Goal: Task Accomplishment & Management: Use online tool/utility

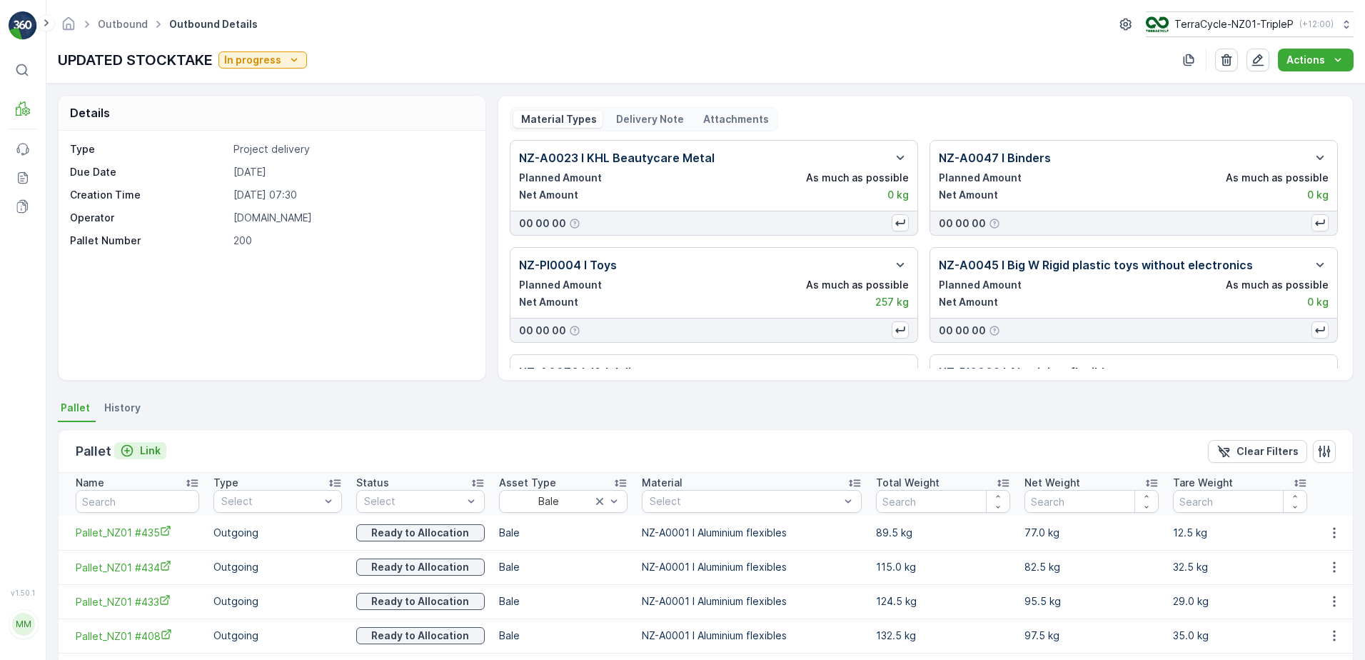
click at [140, 453] on p "Link" at bounding box center [150, 450] width 21 height 14
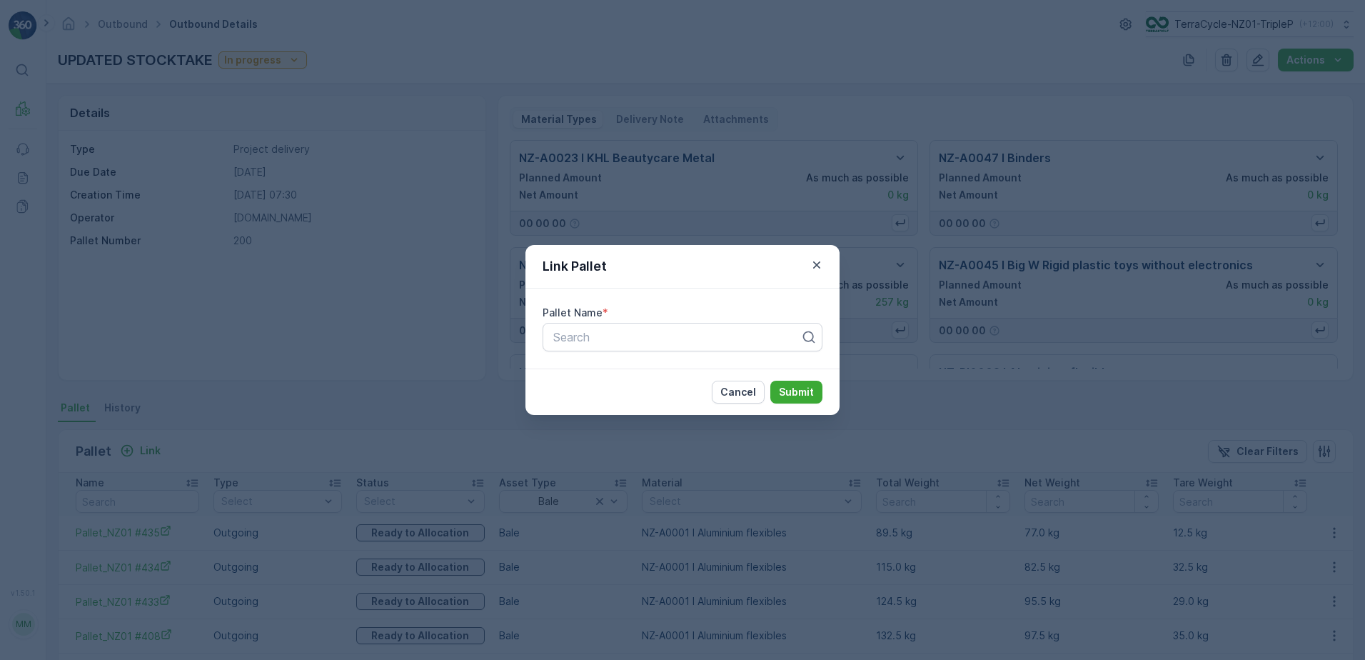
click at [711, 355] on div "Pallet Name * Search" at bounding box center [683, 328] width 314 height 80
click at [715, 341] on div at bounding box center [677, 337] width 250 height 13
type input "236"
click at [687, 368] on div "Pallet_NZ01 #236" at bounding box center [682, 372] width 263 height 13
click at [795, 388] on p "Submit" at bounding box center [796, 392] width 35 height 14
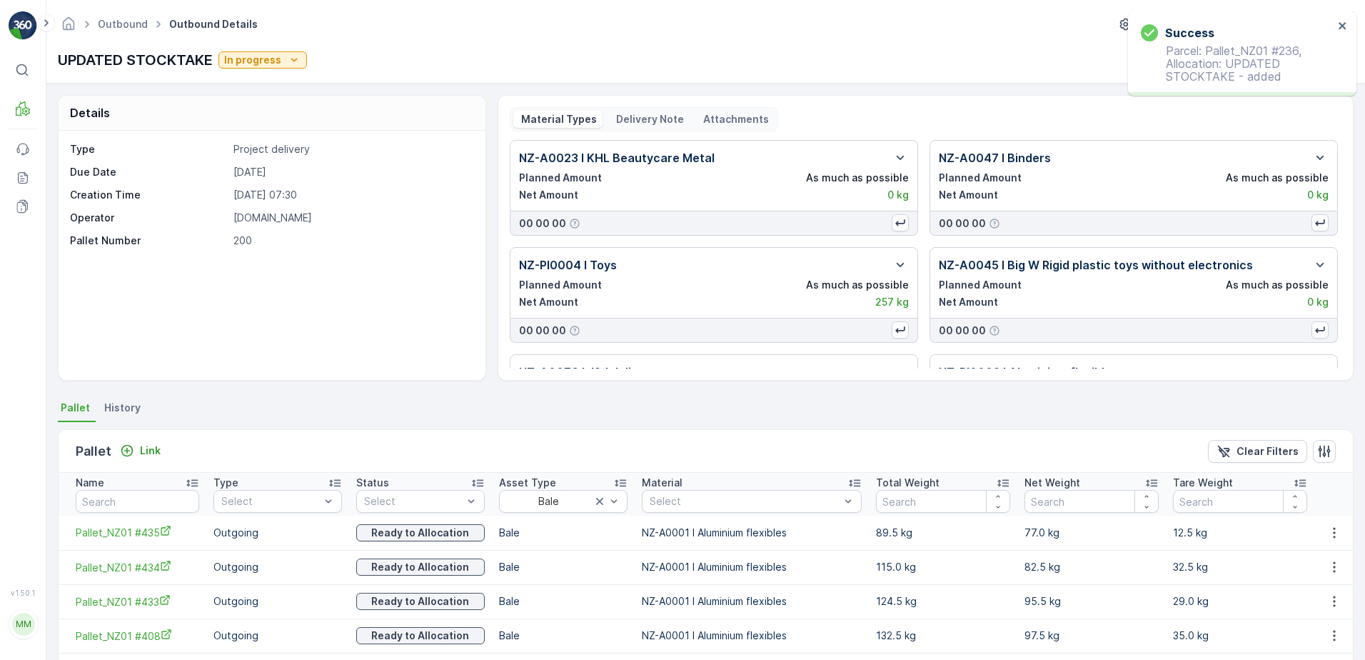
click at [154, 452] on p "Link" at bounding box center [150, 450] width 21 height 14
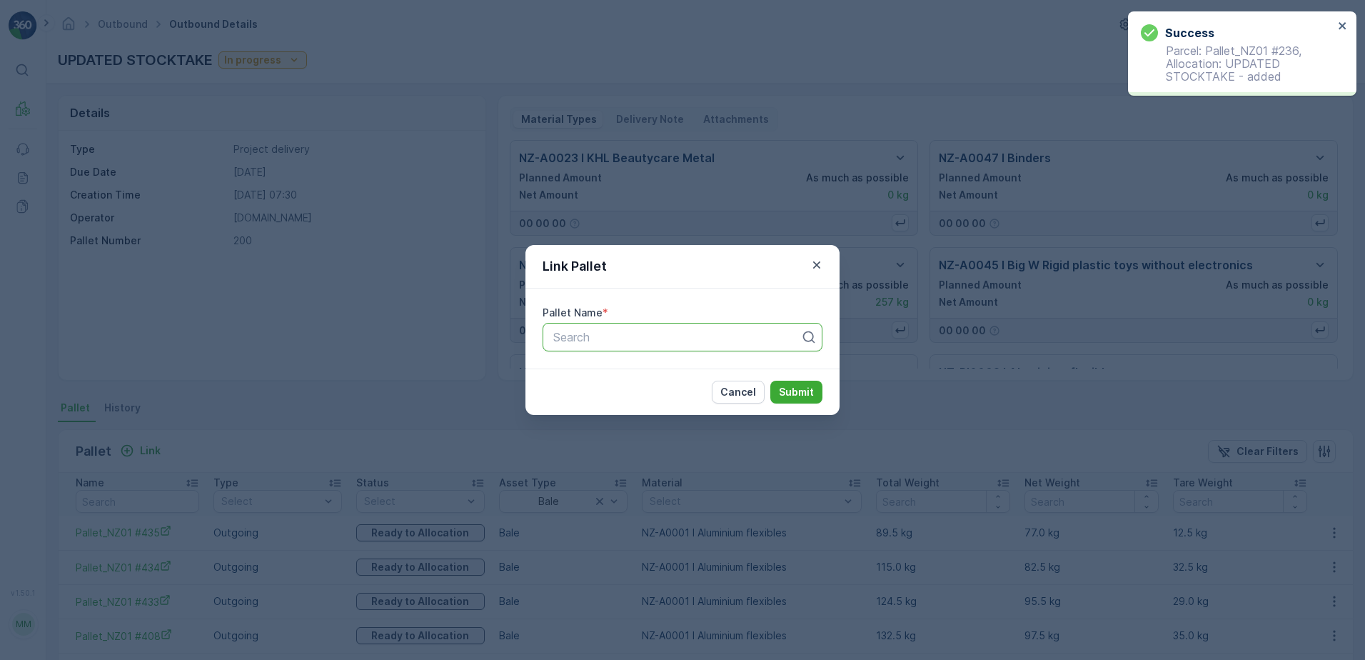
click at [693, 336] on div at bounding box center [677, 337] width 250 height 13
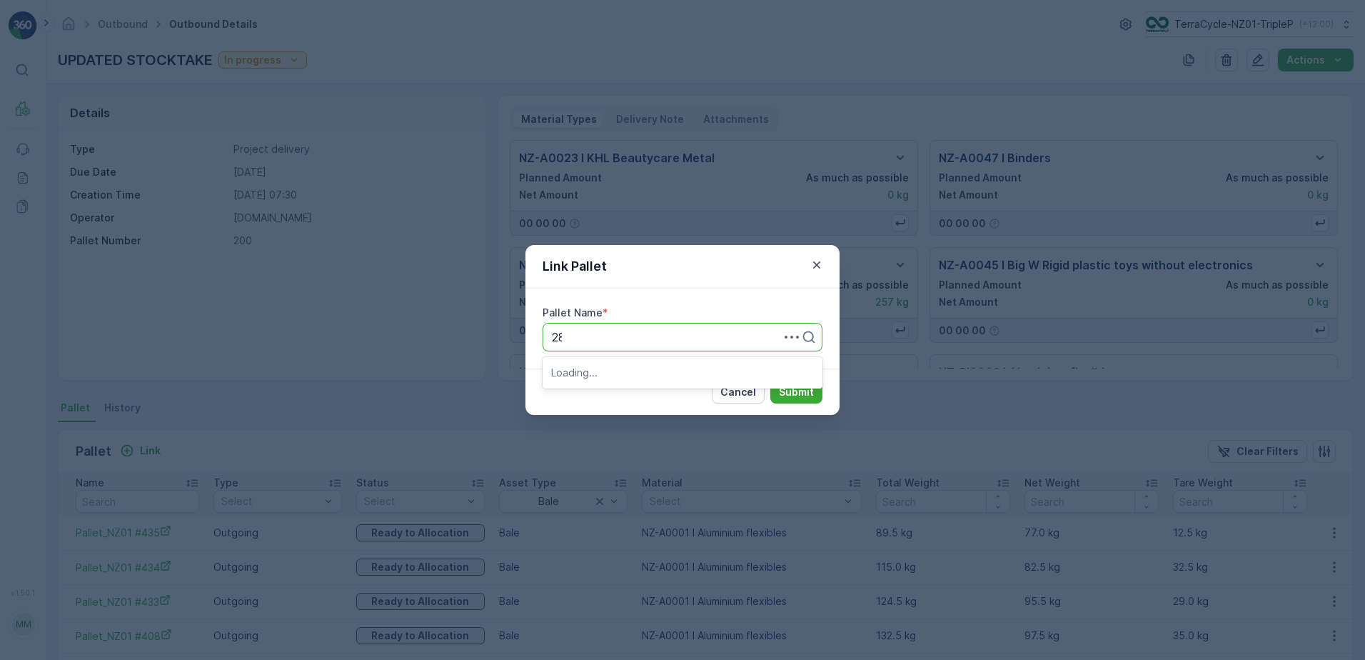
type input "284"
click at [689, 373] on div "Pallet_NZ01 #284" at bounding box center [682, 372] width 263 height 13
click at [813, 394] on p "Submit" at bounding box center [796, 392] width 35 height 14
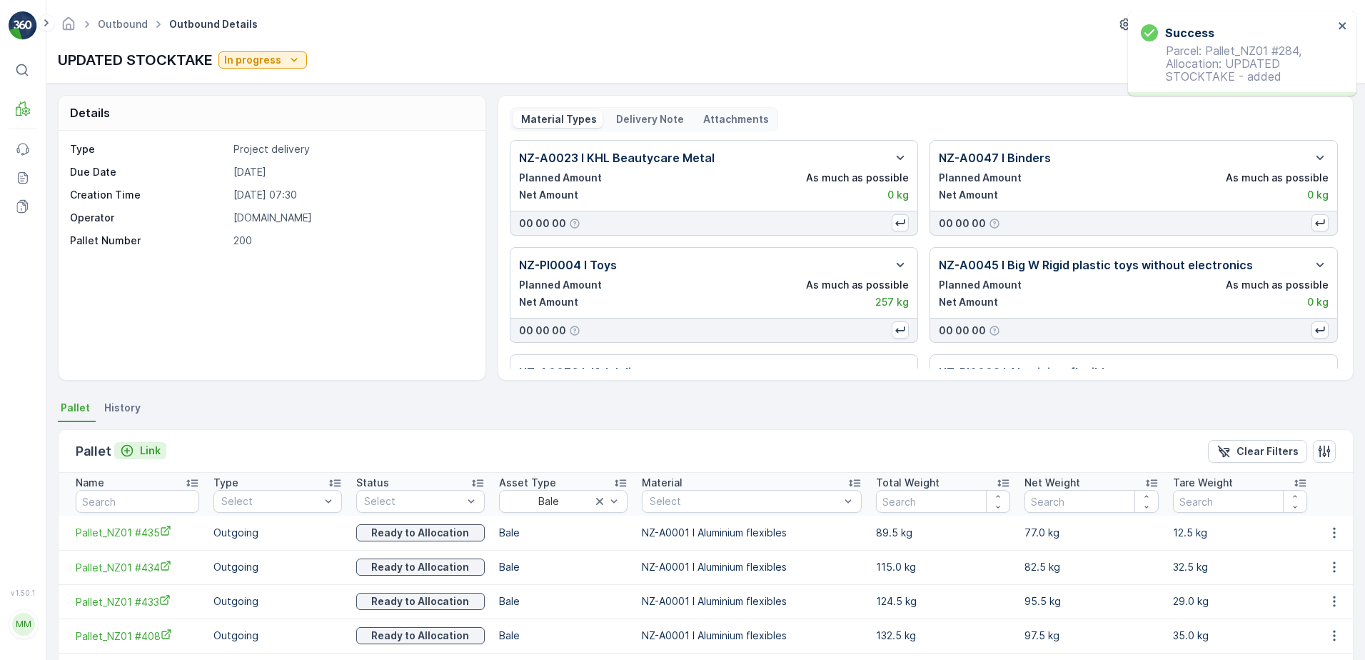
click at [154, 448] on p "Link" at bounding box center [150, 450] width 21 height 14
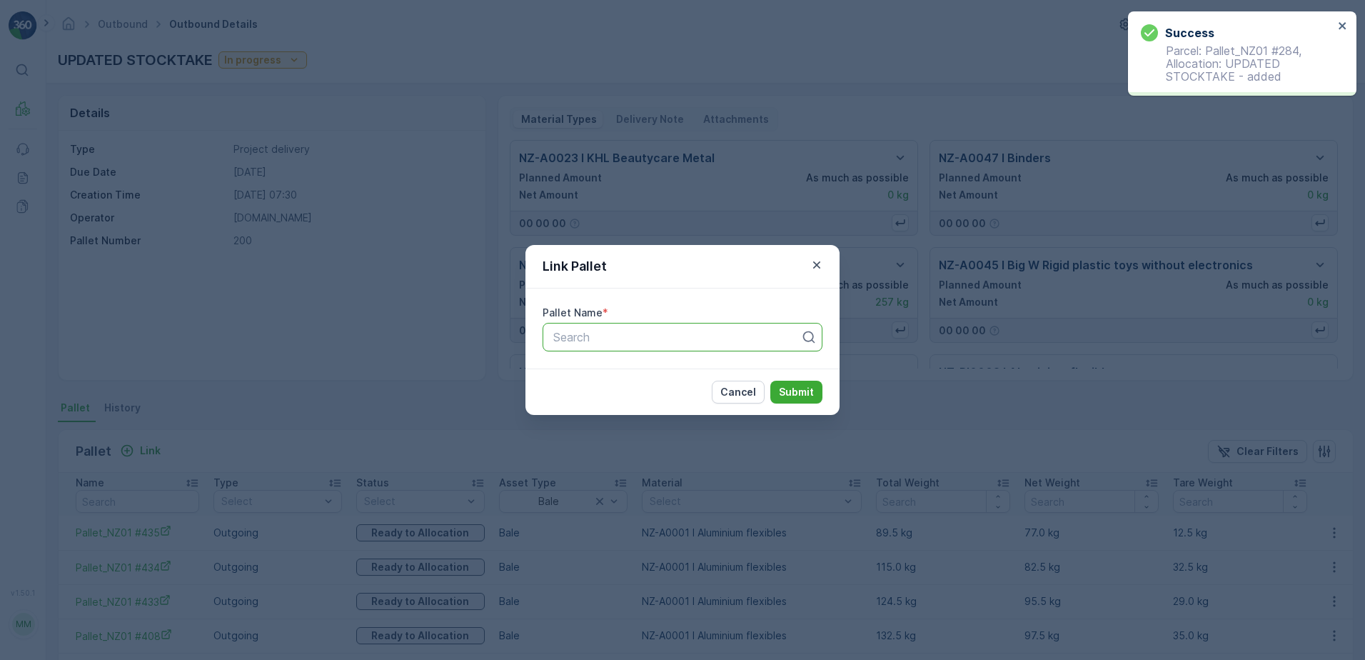
click at [772, 347] on div "Search" at bounding box center [683, 337] width 280 height 29
type input "252"
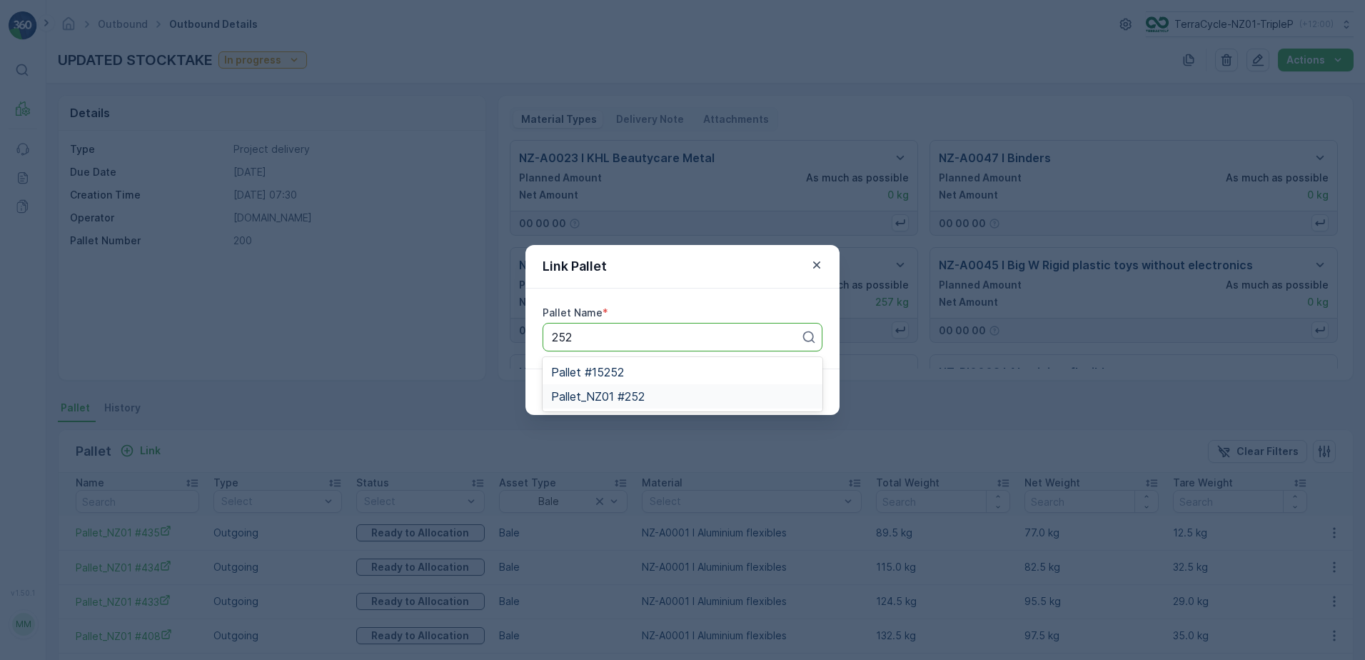
click at [656, 394] on div "Pallet_NZ01 #252" at bounding box center [682, 396] width 263 height 13
click at [780, 393] on p "Submit" at bounding box center [796, 392] width 35 height 14
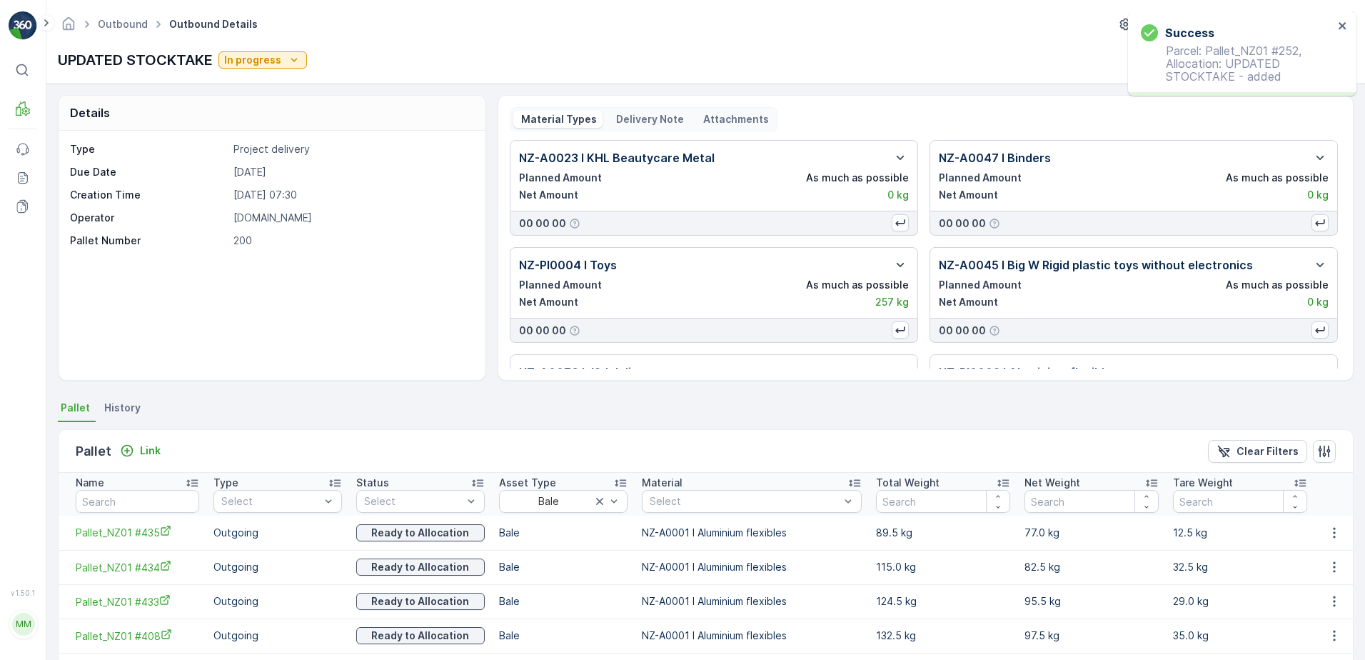
click at [152, 448] on p "Link" at bounding box center [150, 450] width 21 height 14
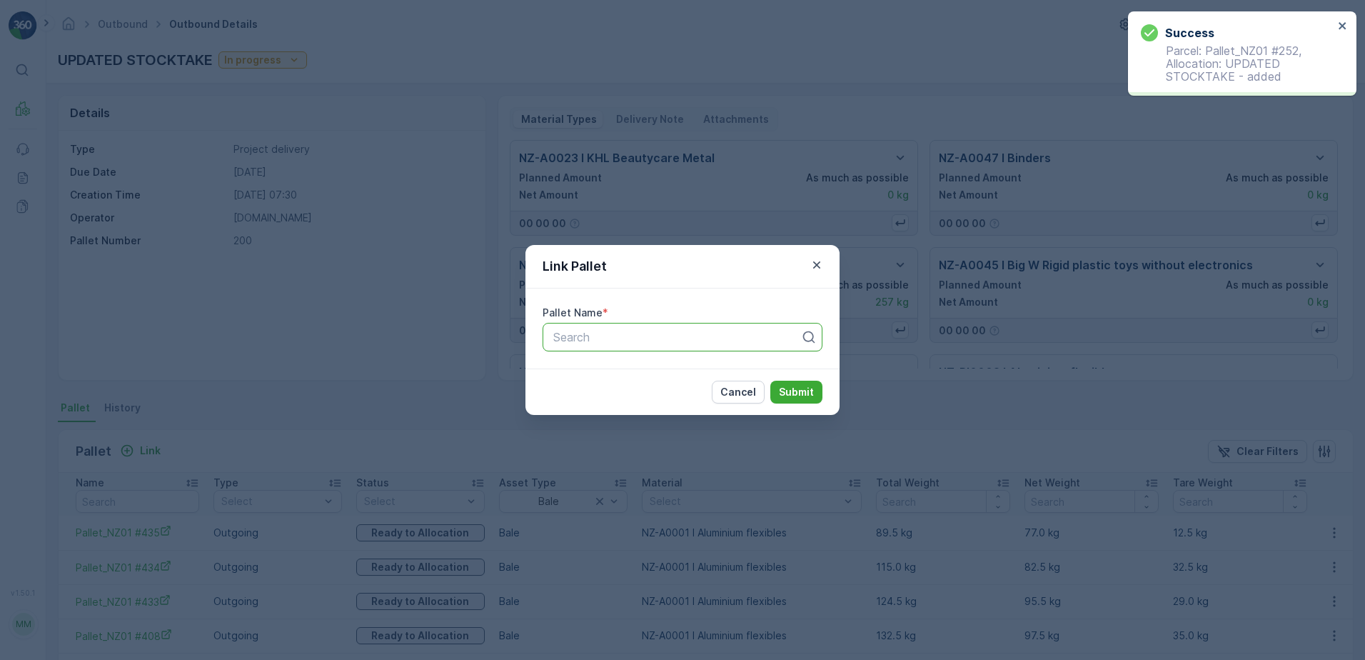
click at [731, 350] on div "Search" at bounding box center [683, 337] width 280 height 29
type input "280"
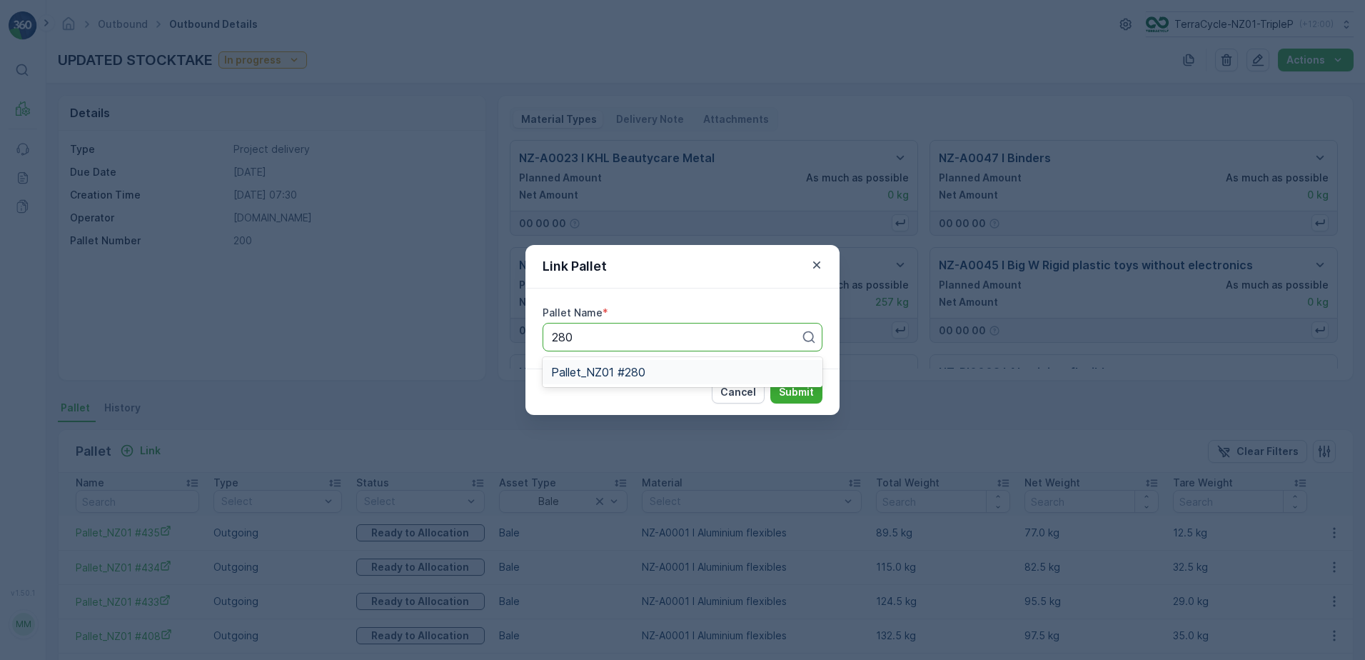
click at [667, 375] on div "Pallet_NZ01 #280" at bounding box center [682, 372] width 263 height 13
click at [810, 398] on p "Submit" at bounding box center [796, 392] width 35 height 14
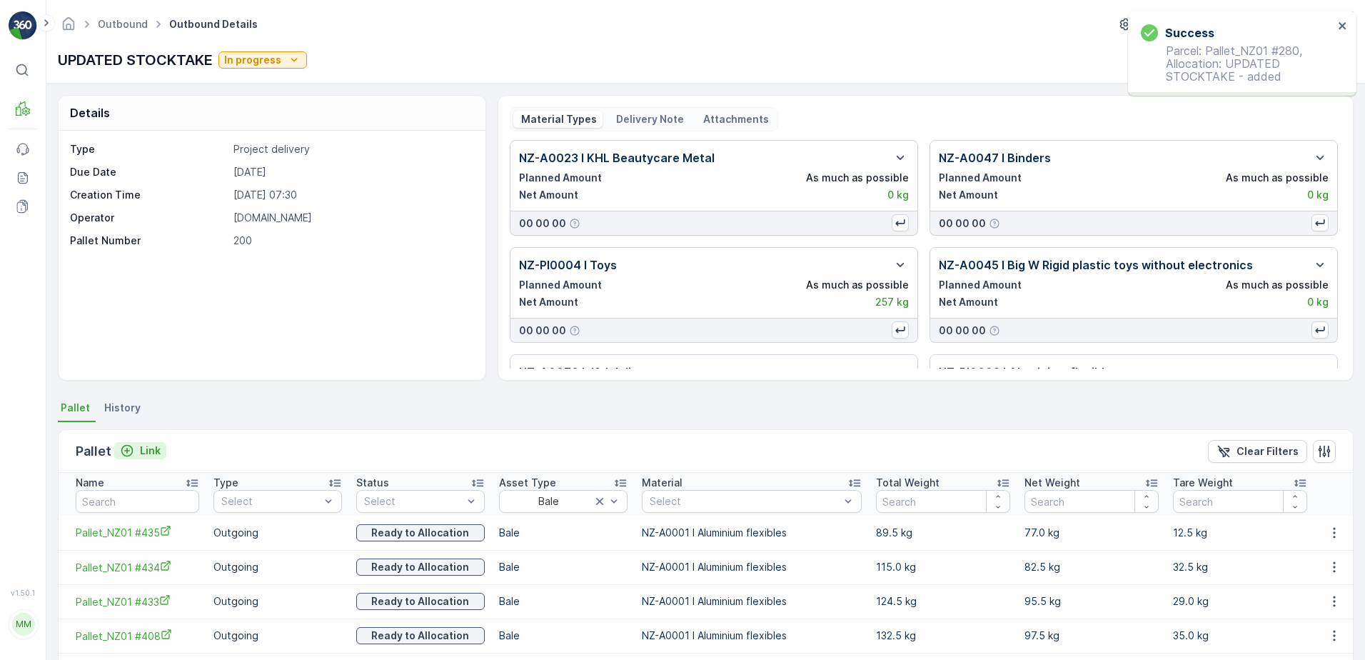
click at [141, 446] on p "Link" at bounding box center [150, 450] width 21 height 14
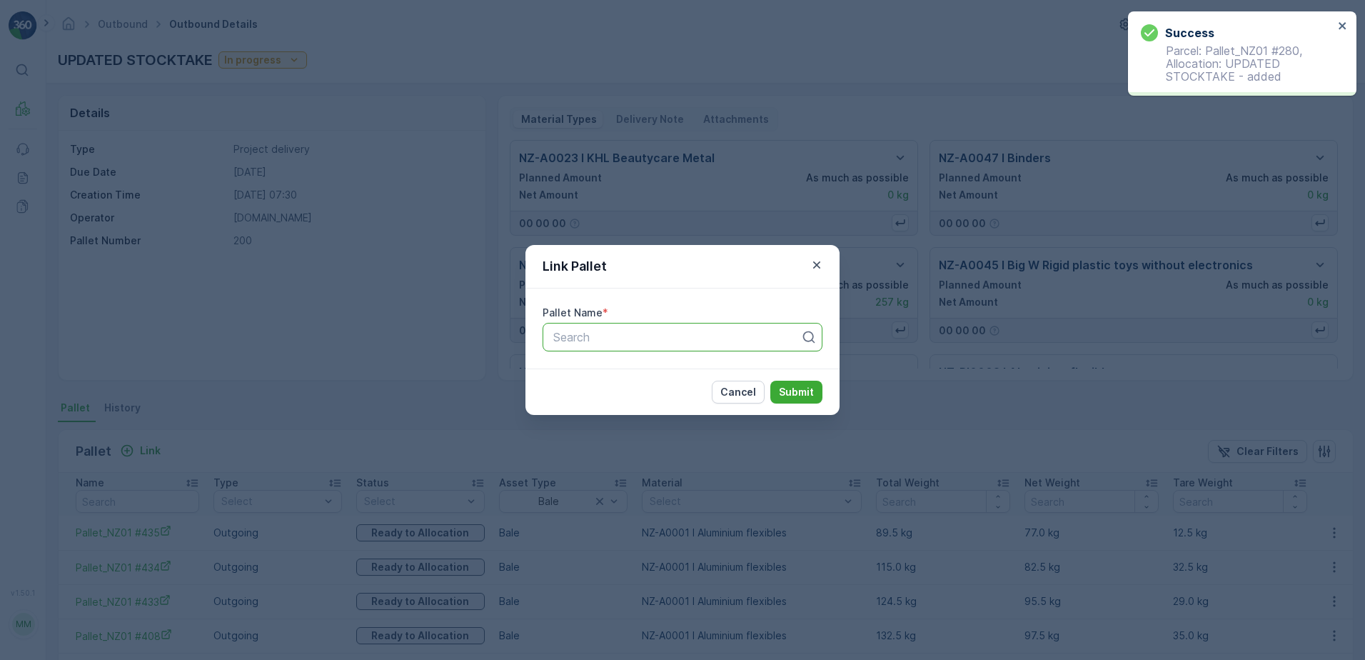
click at [593, 338] on div at bounding box center [677, 337] width 250 height 13
type input "232"
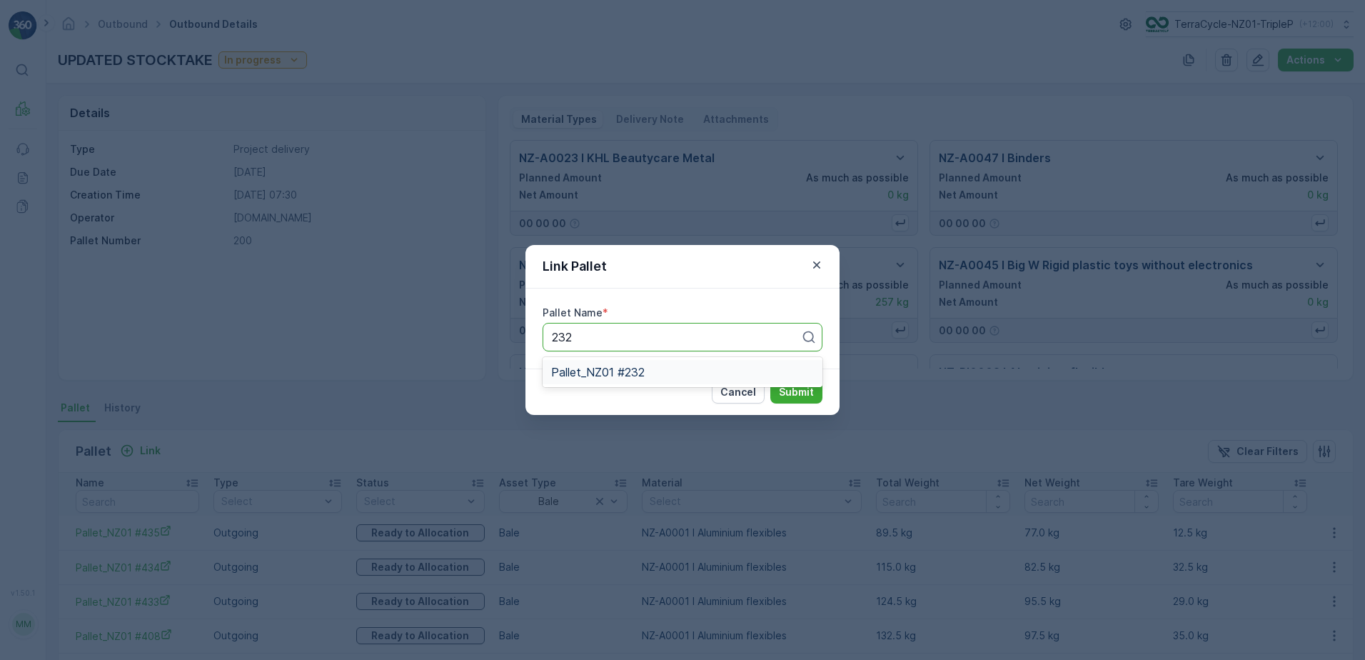
click at [660, 373] on div "Pallet_NZ01 #232" at bounding box center [682, 372] width 263 height 13
click at [798, 388] on p "Submit" at bounding box center [796, 392] width 35 height 14
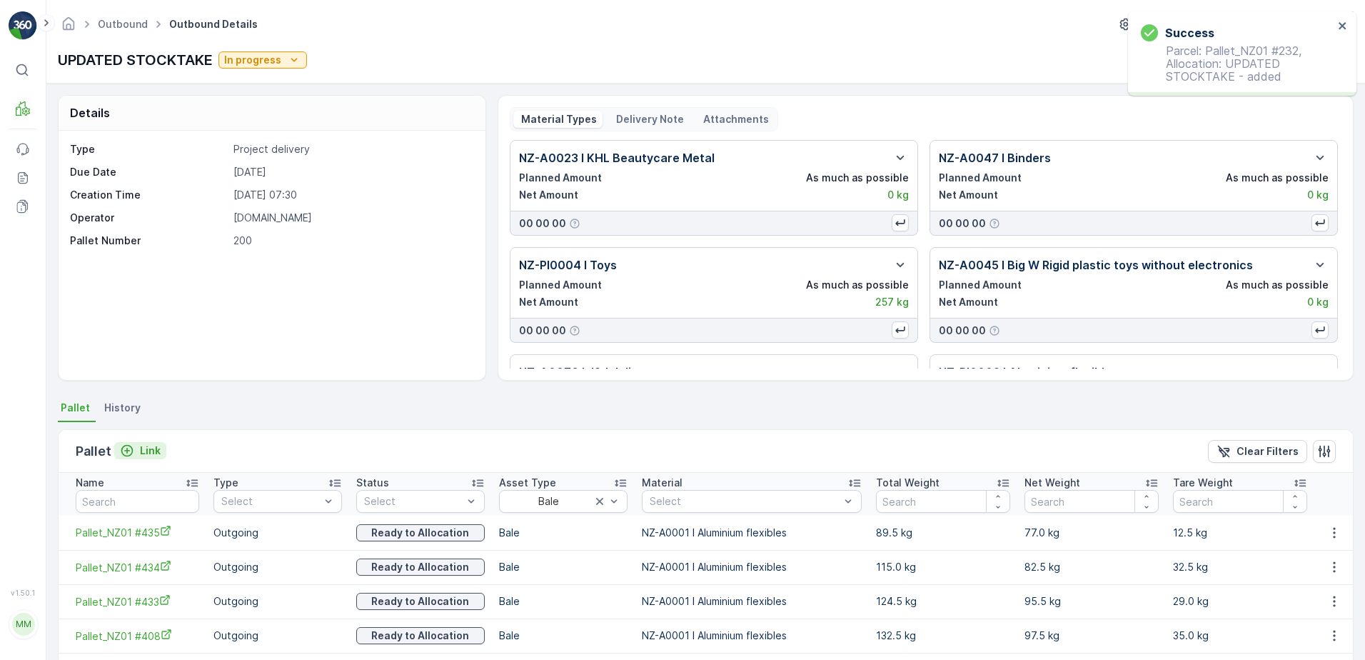
click at [154, 451] on p "Link" at bounding box center [150, 450] width 21 height 14
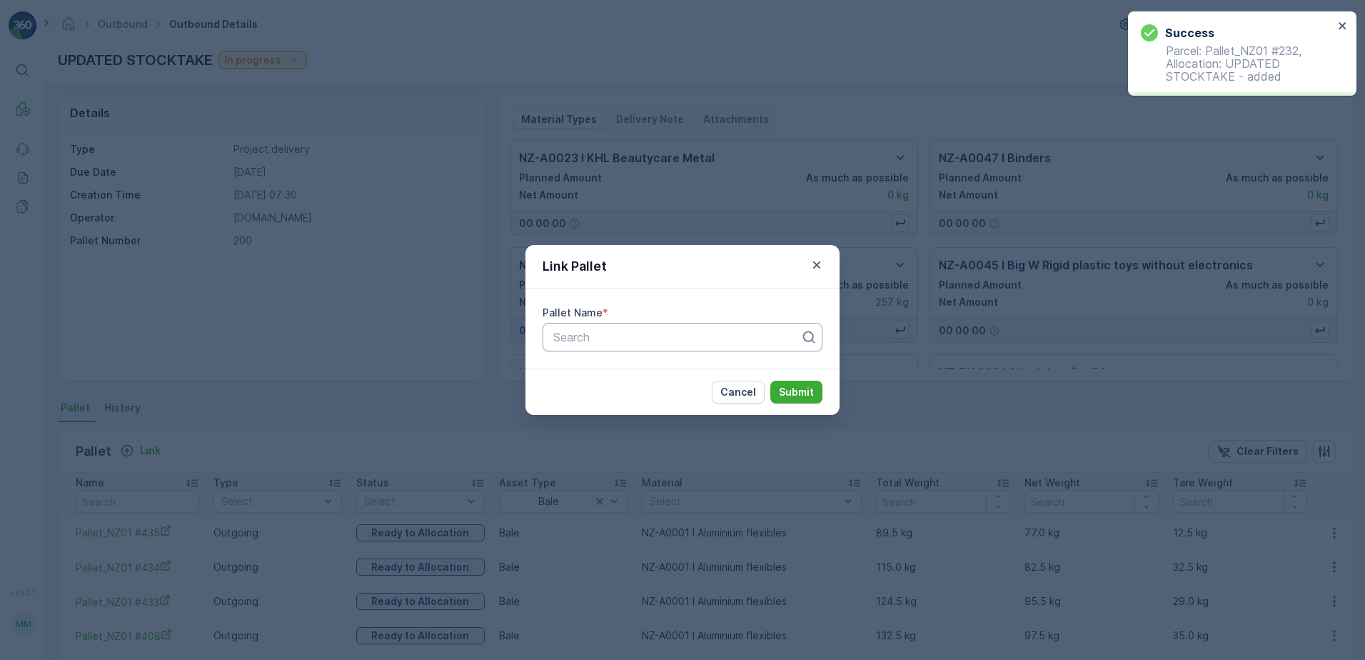
click at [742, 350] on div "Search" at bounding box center [683, 337] width 280 height 29
type input "273"
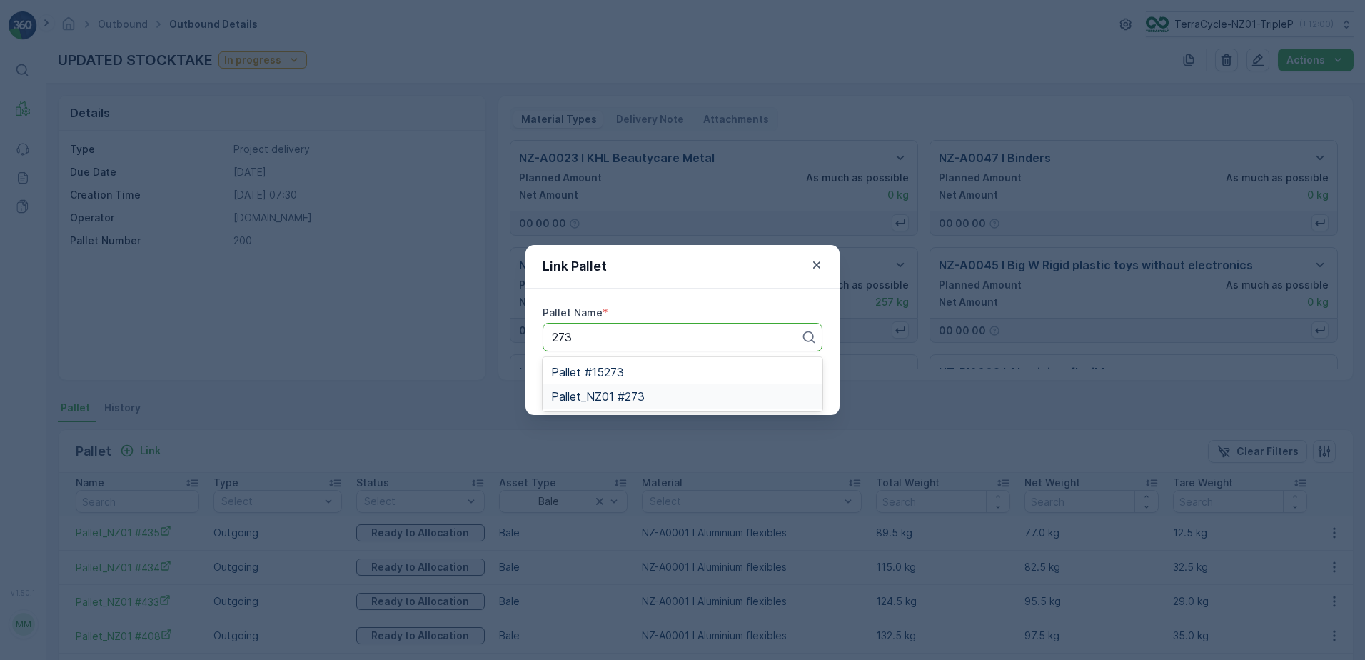
click at [673, 391] on div "Pallet_NZ01 #273" at bounding box center [682, 396] width 263 height 13
click at [798, 387] on p "Submit" at bounding box center [796, 392] width 35 height 14
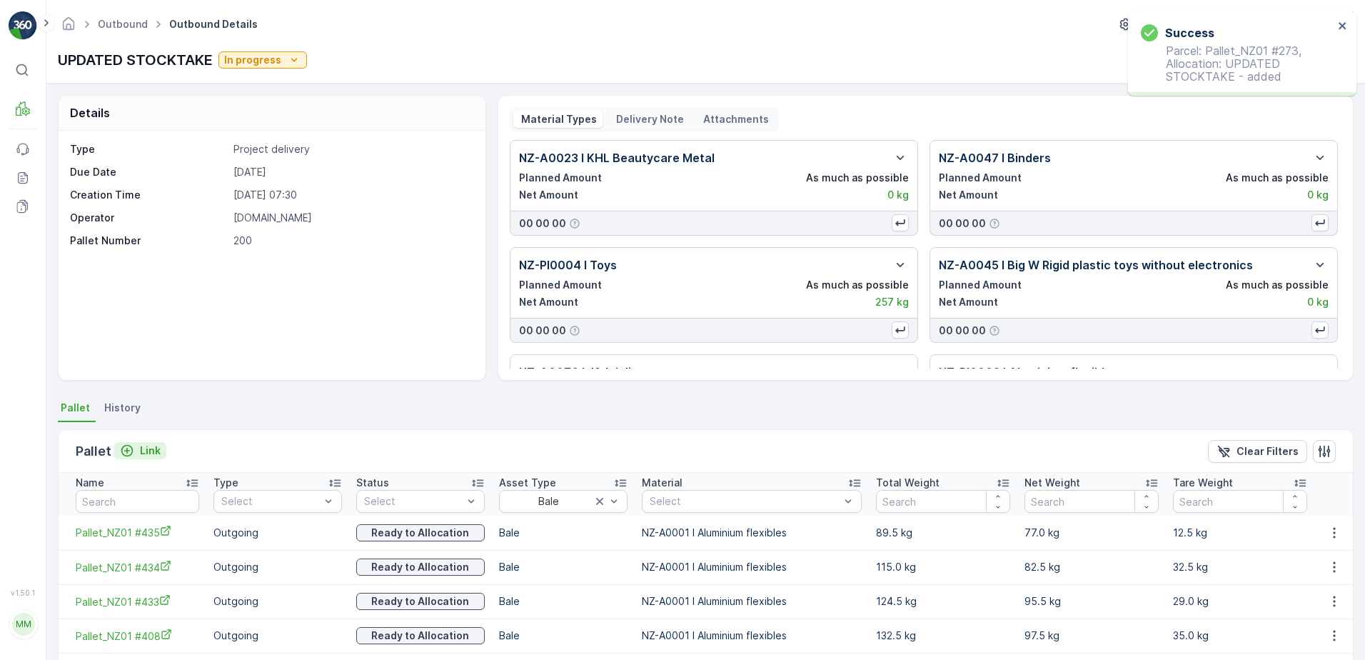
click at [151, 452] on p "Link" at bounding box center [150, 450] width 21 height 14
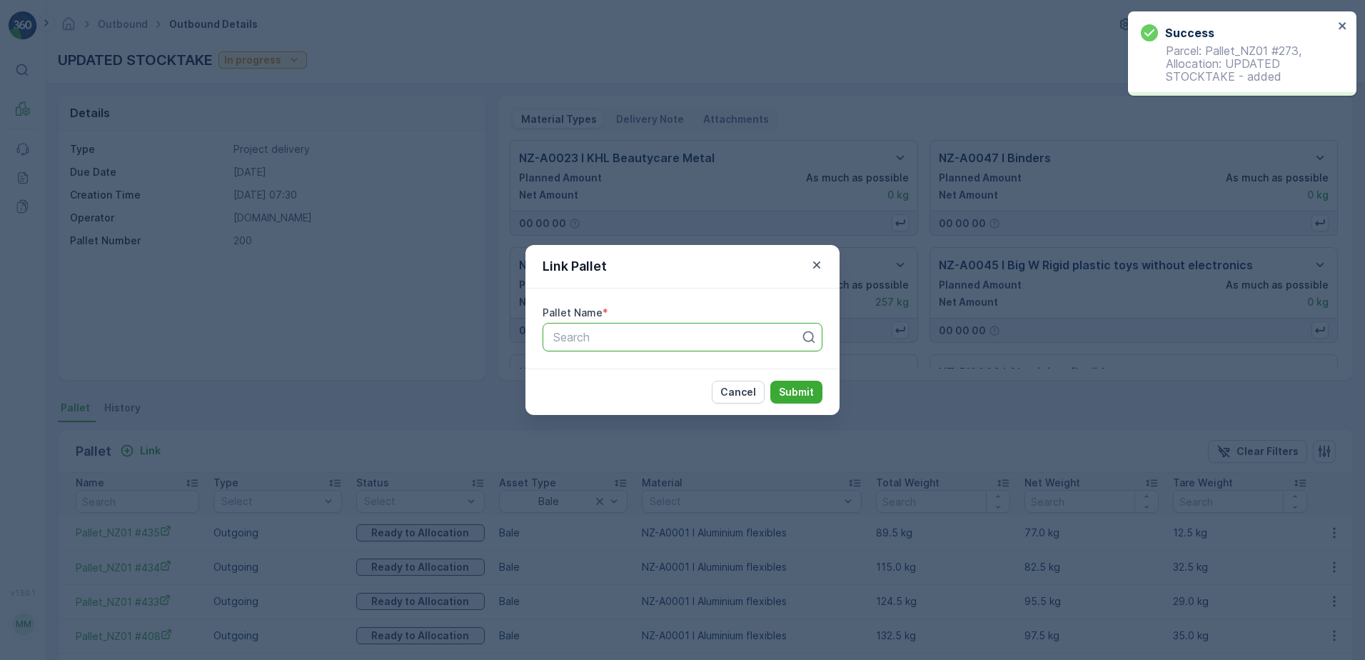
click at [628, 342] on div at bounding box center [677, 337] width 250 height 13
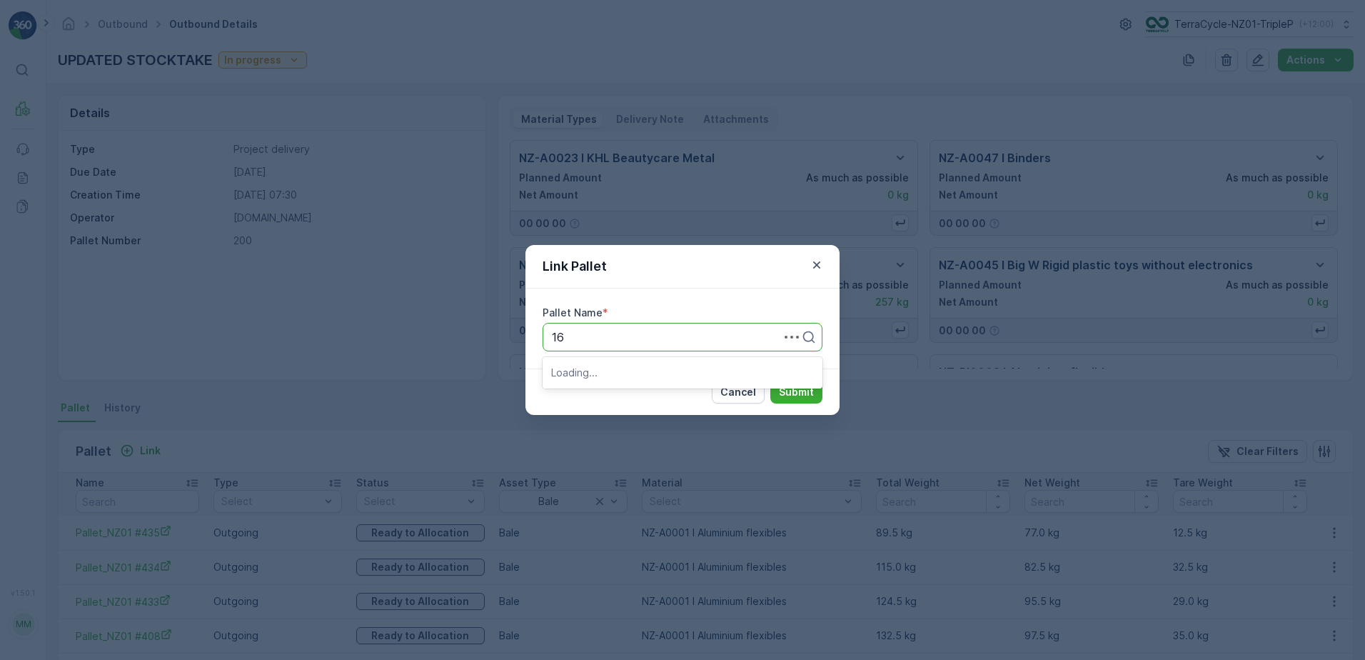
type input "164"
drag, startPoint x: 645, startPoint y: 368, endPoint x: 703, endPoint y: 378, distance: 58.1
click at [651, 369] on div "Pallet_NZ01 #164" at bounding box center [682, 372] width 263 height 13
click at [801, 397] on p "Submit" at bounding box center [796, 392] width 35 height 14
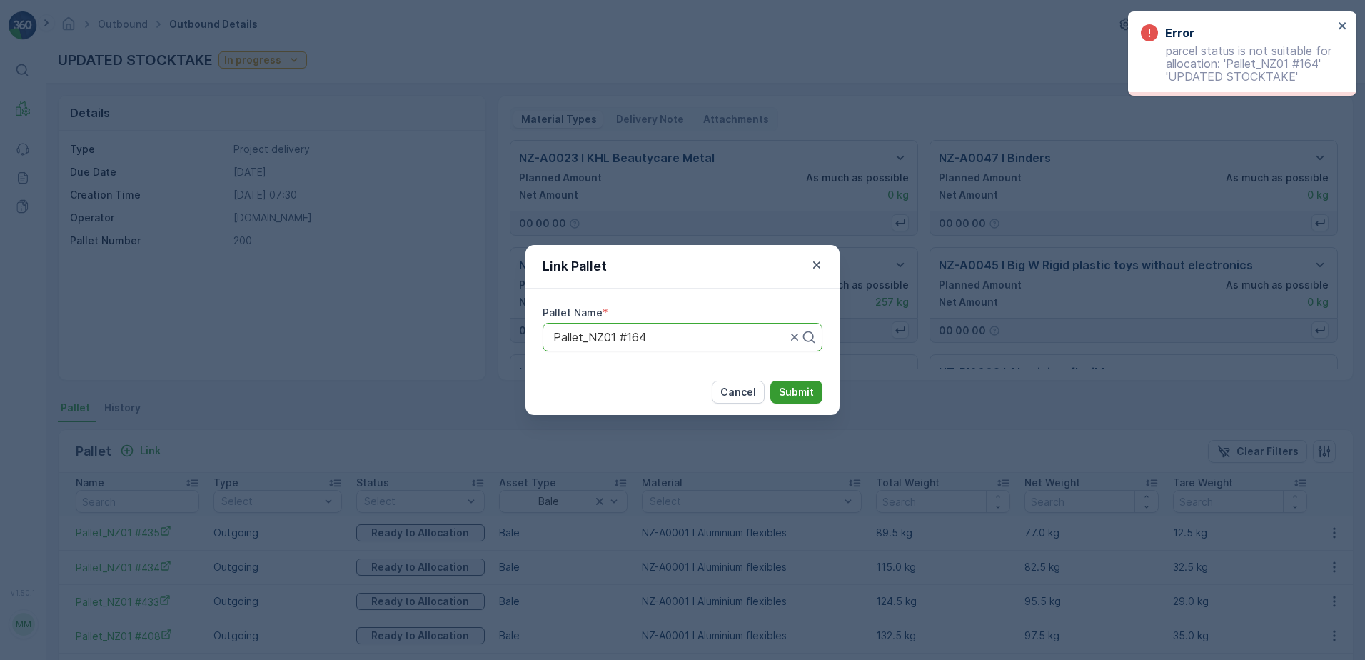
click at [788, 386] on p "Submit" at bounding box center [796, 392] width 35 height 14
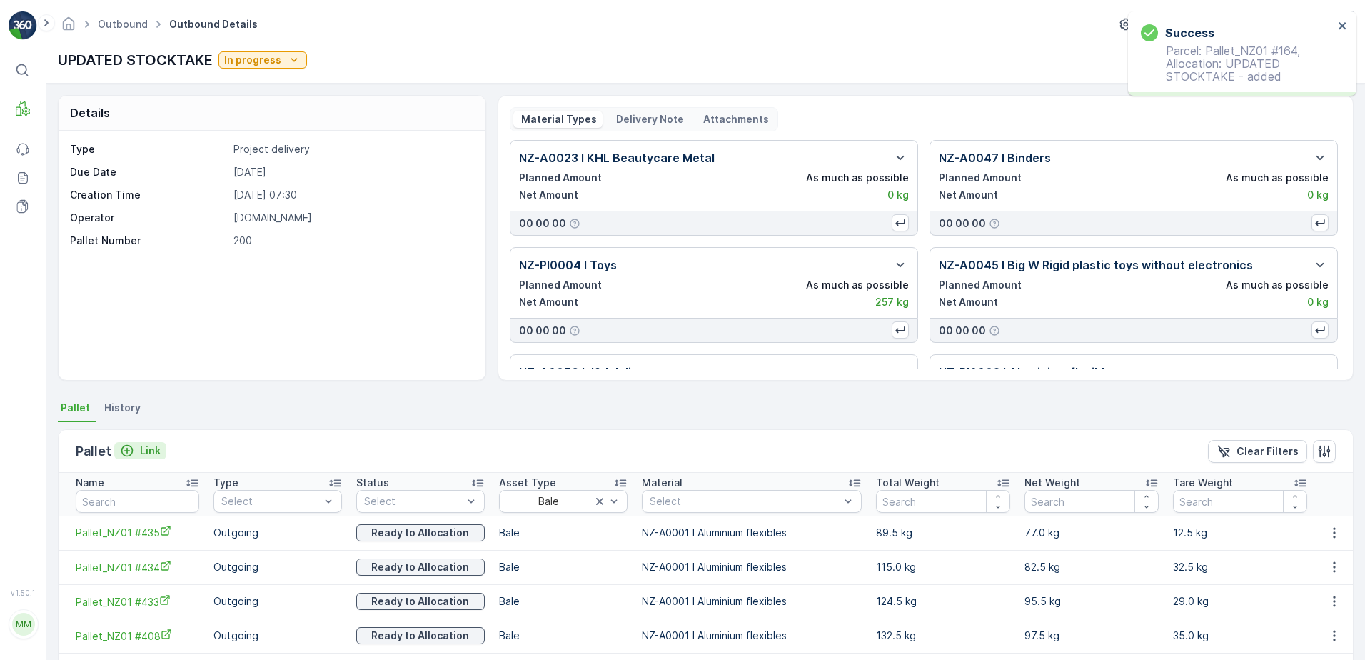
click at [145, 444] on p "Link" at bounding box center [150, 450] width 21 height 14
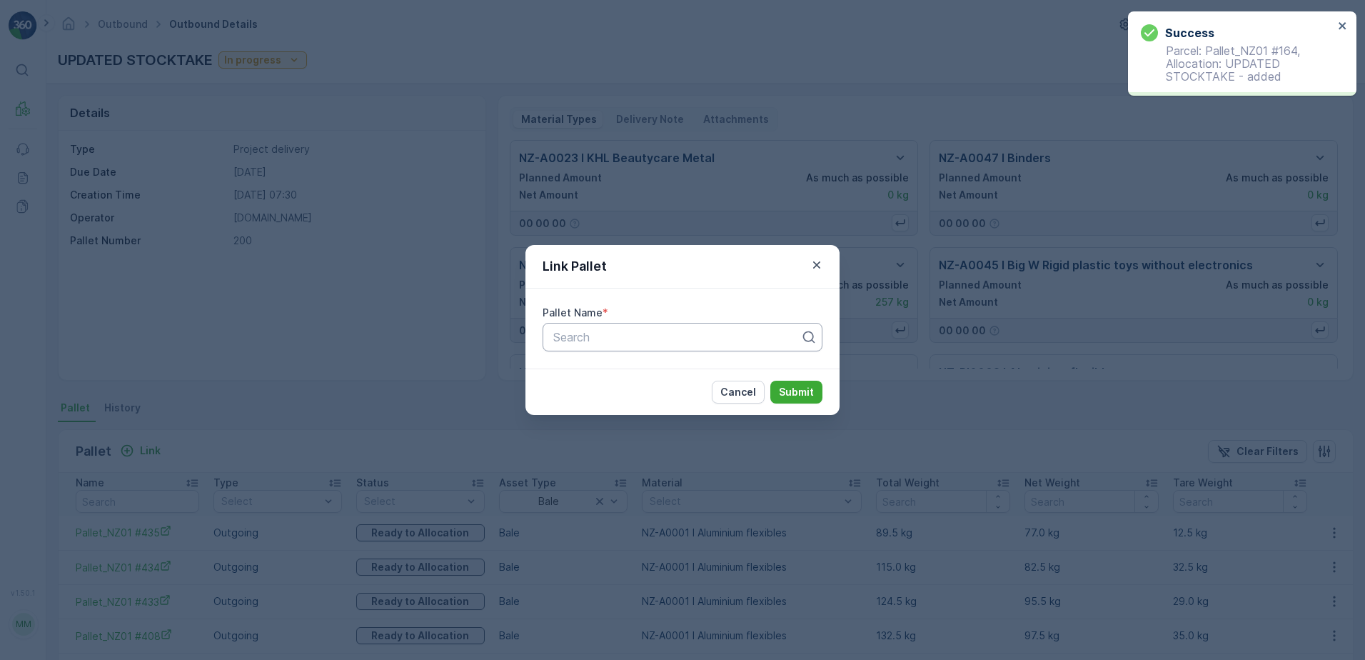
click at [586, 338] on div at bounding box center [677, 337] width 250 height 13
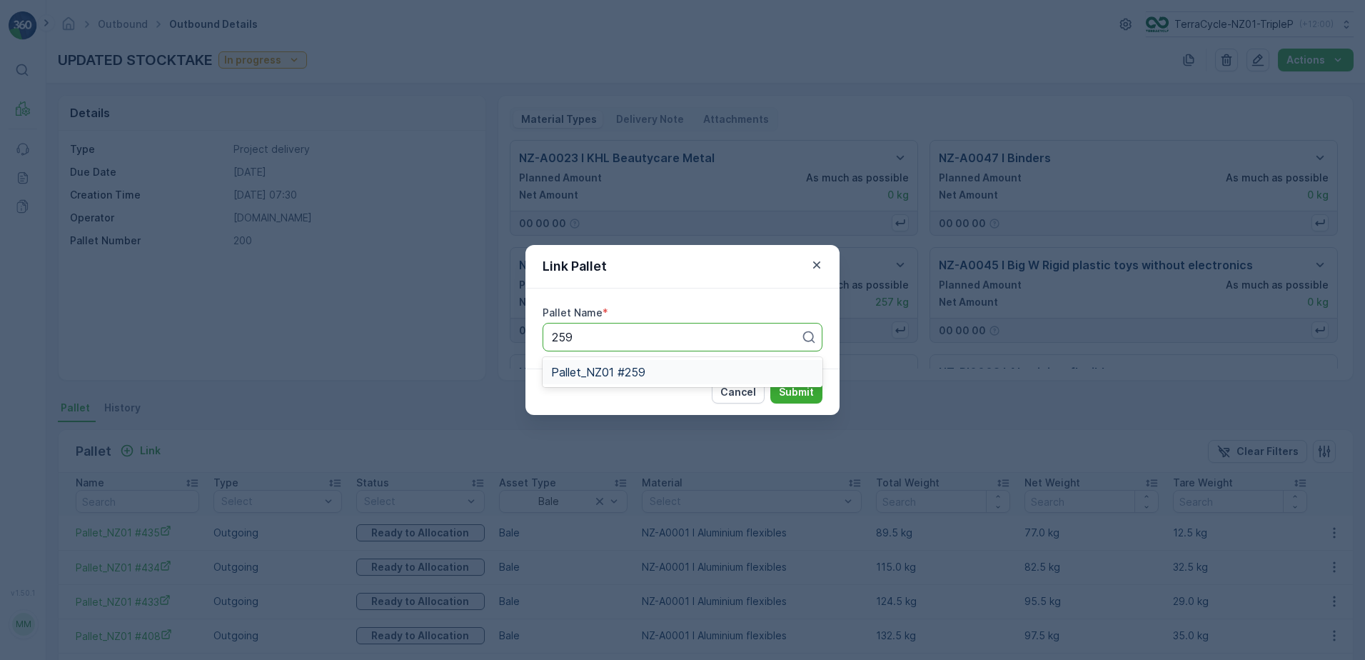
drag, startPoint x: 625, startPoint y: 375, endPoint x: 769, endPoint y: 395, distance: 144.9
click at [668, 386] on div "Pallet_NZ01 #259" at bounding box center [683, 372] width 280 height 30
type input "259"
click at [772, 393] on button "Submit" at bounding box center [796, 392] width 52 height 23
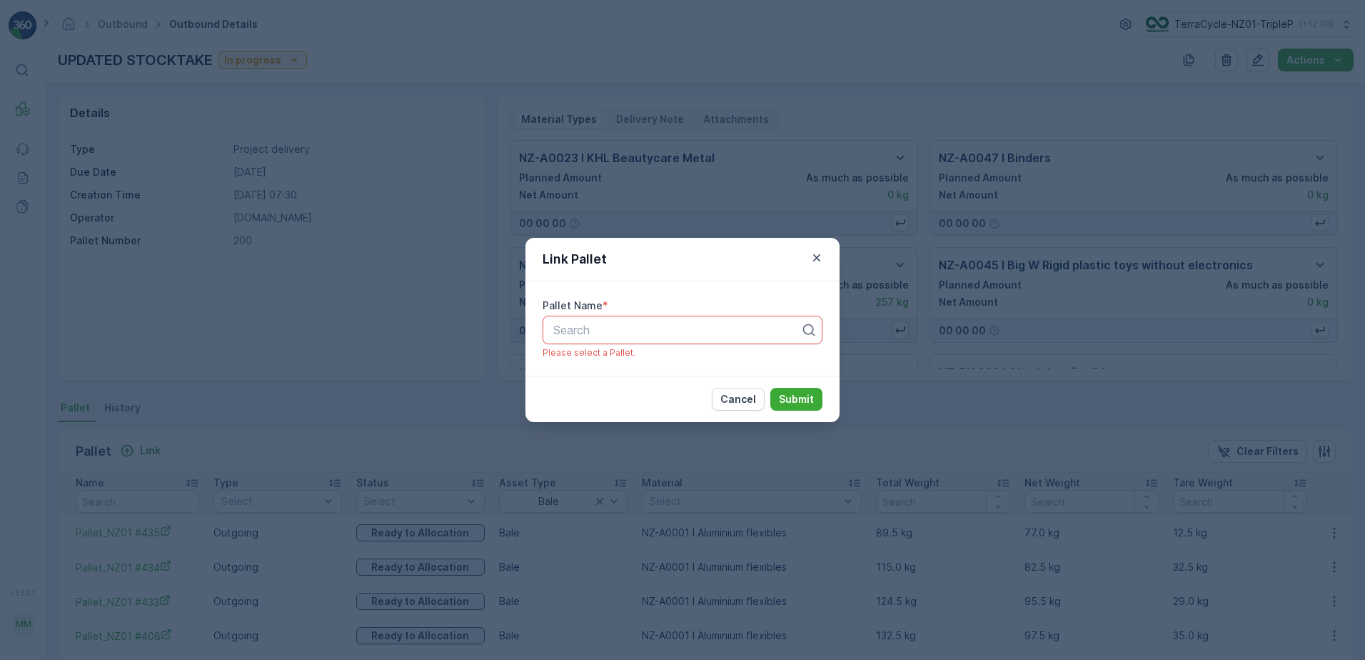
click at [736, 328] on div at bounding box center [677, 329] width 250 height 13
type input "259"
click at [713, 364] on div "Pallet_NZ01 #259" at bounding box center [682, 364] width 263 height 13
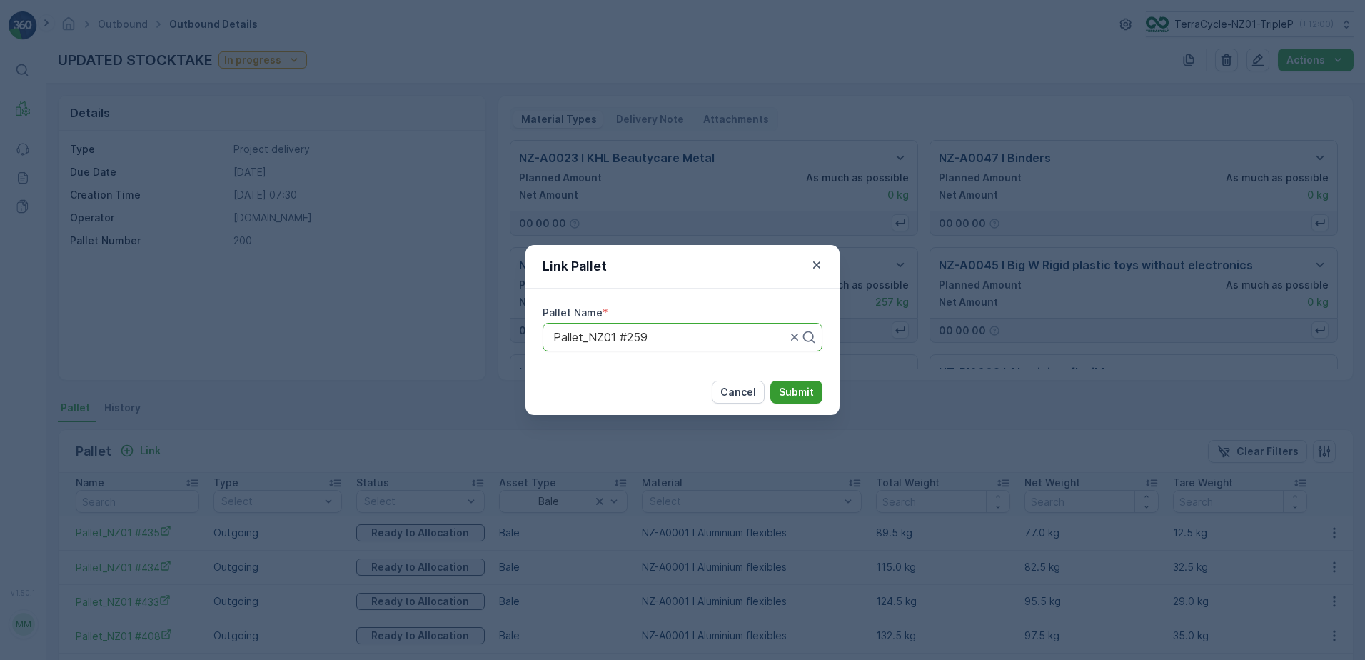
click at [784, 393] on p "Submit" at bounding box center [796, 392] width 35 height 14
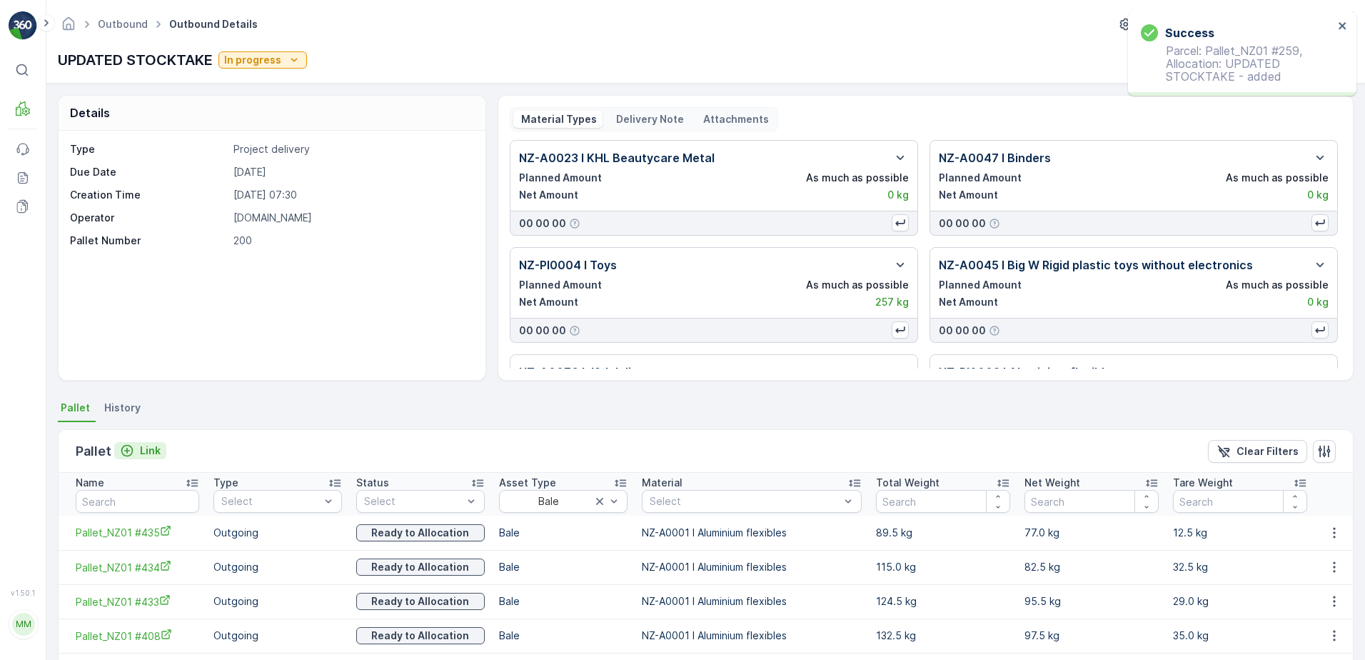
click at [143, 445] on p "Link" at bounding box center [150, 450] width 21 height 14
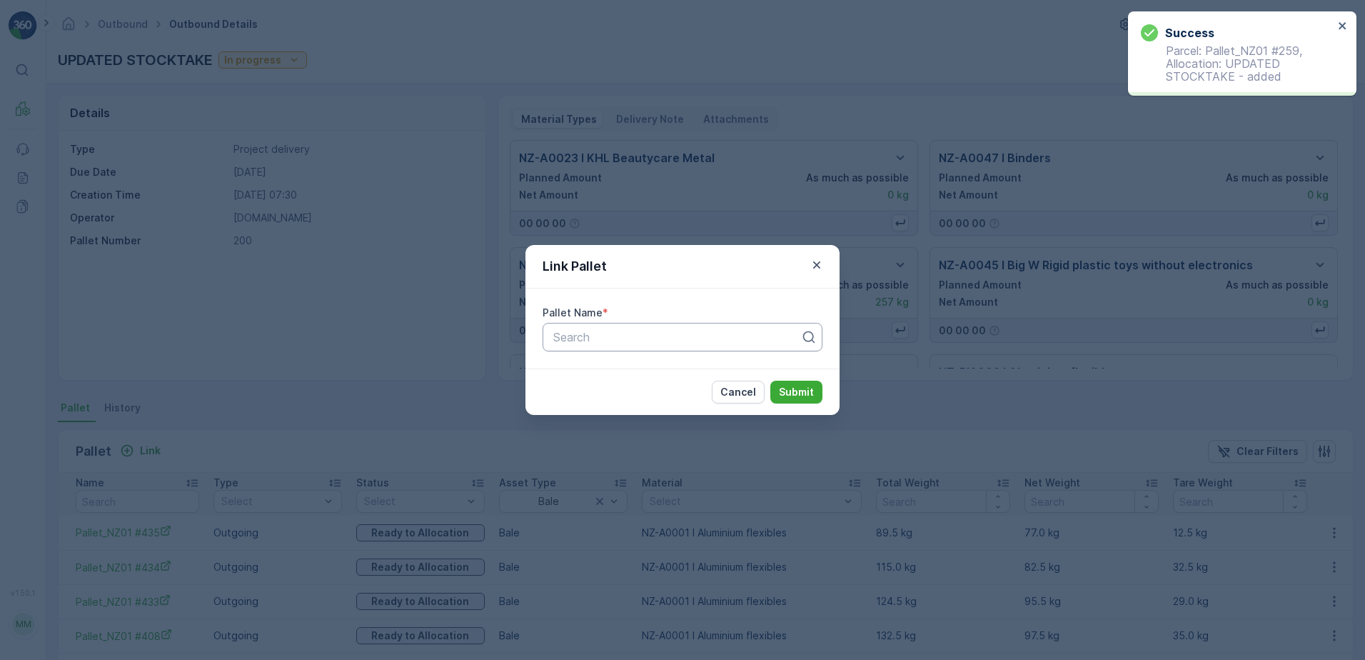
click at [623, 350] on div "Search" at bounding box center [683, 337] width 280 height 29
type input "251"
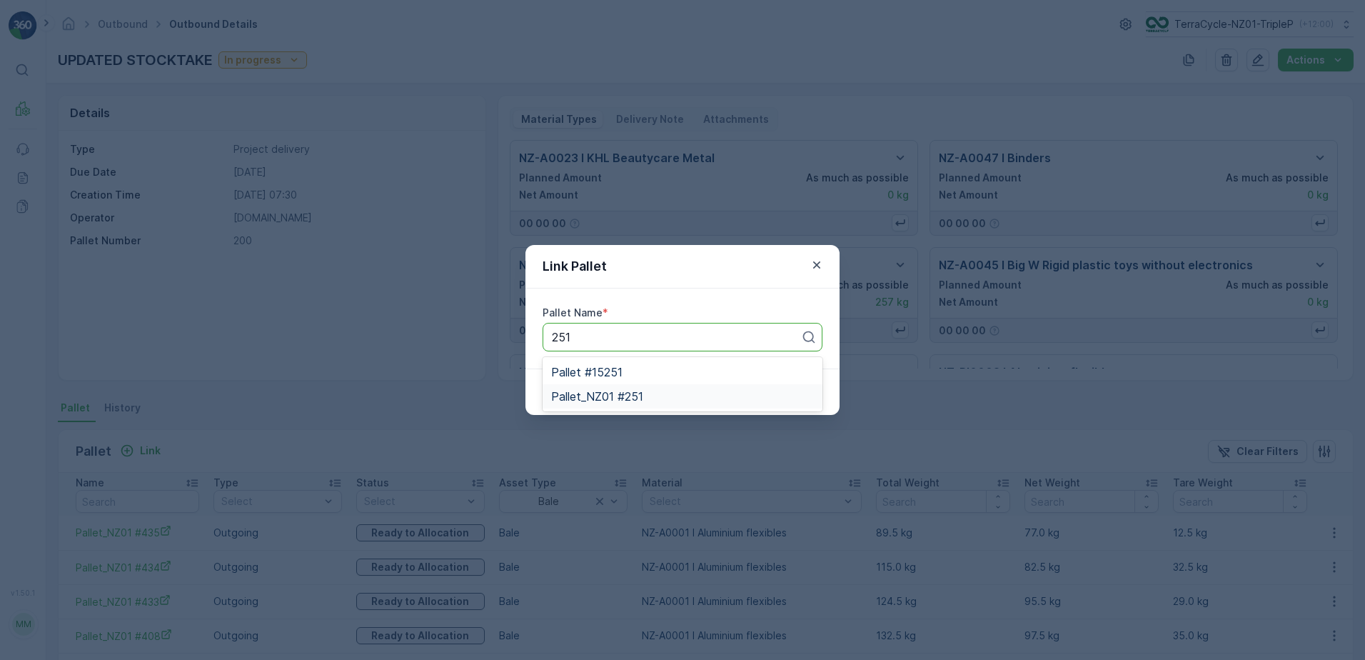
click at [660, 403] on div "Pallet_NZ01 #251" at bounding box center [683, 396] width 280 height 24
click at [776, 393] on button "Submit" at bounding box center [796, 392] width 52 height 23
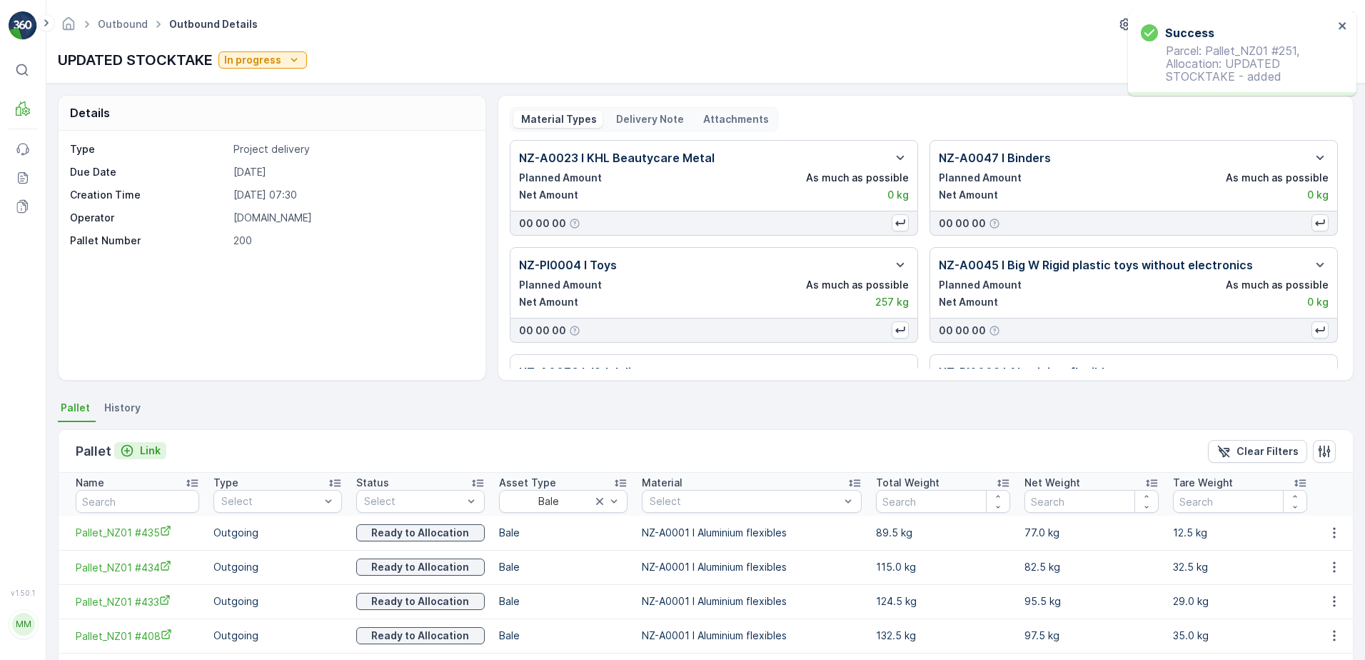
click at [153, 455] on p "Link" at bounding box center [150, 450] width 21 height 14
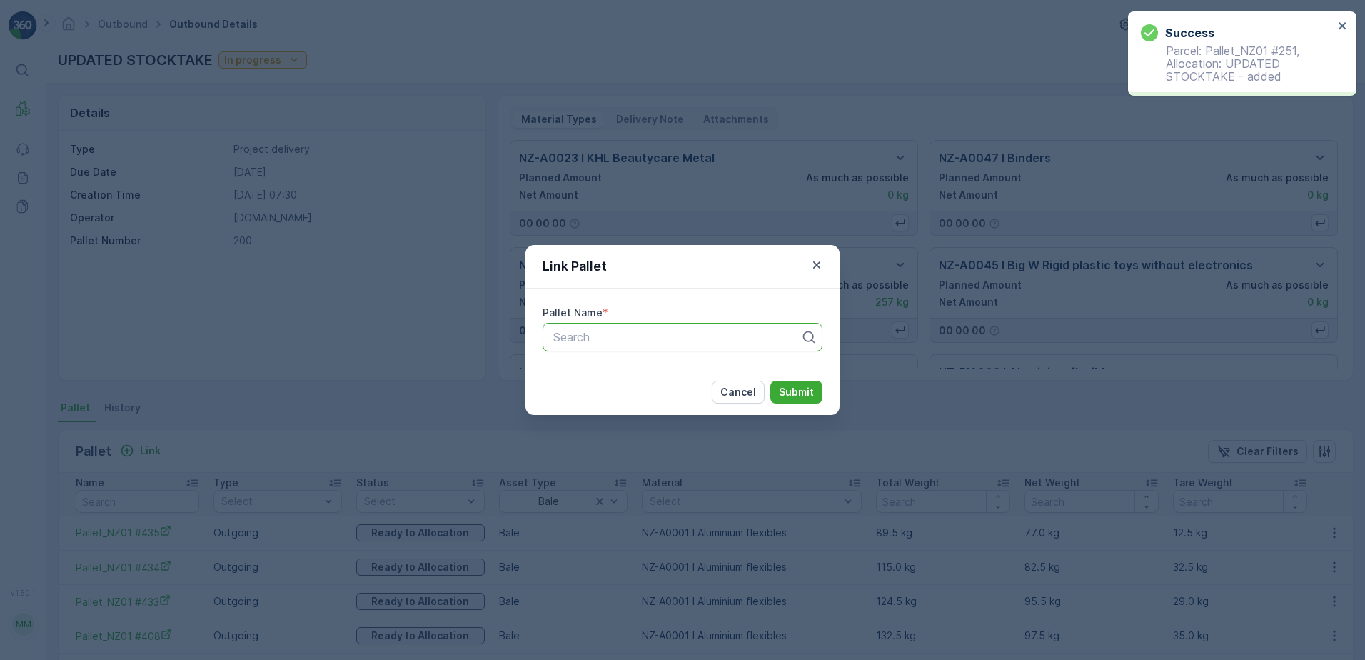
click at [654, 341] on div at bounding box center [677, 337] width 250 height 13
type input "275"
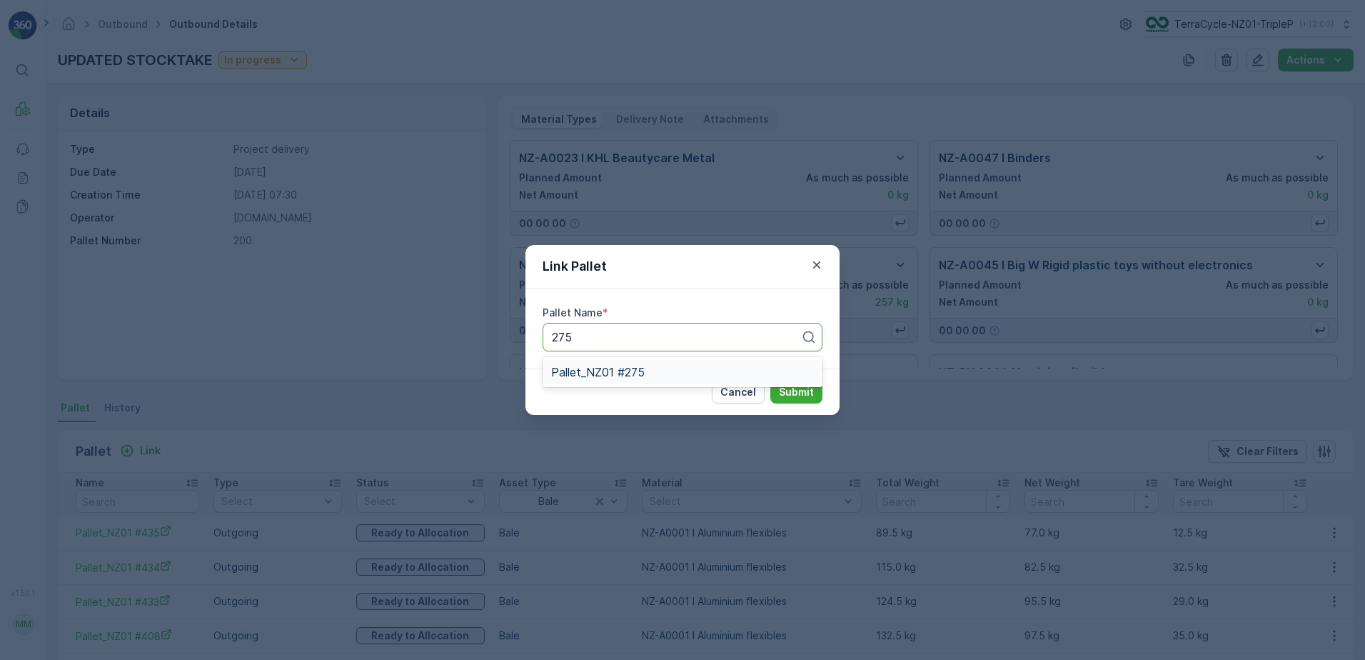
click at [689, 377] on div "Pallet_NZ01 #275" at bounding box center [682, 372] width 263 height 13
click at [783, 396] on button "Submit" at bounding box center [796, 392] width 52 height 23
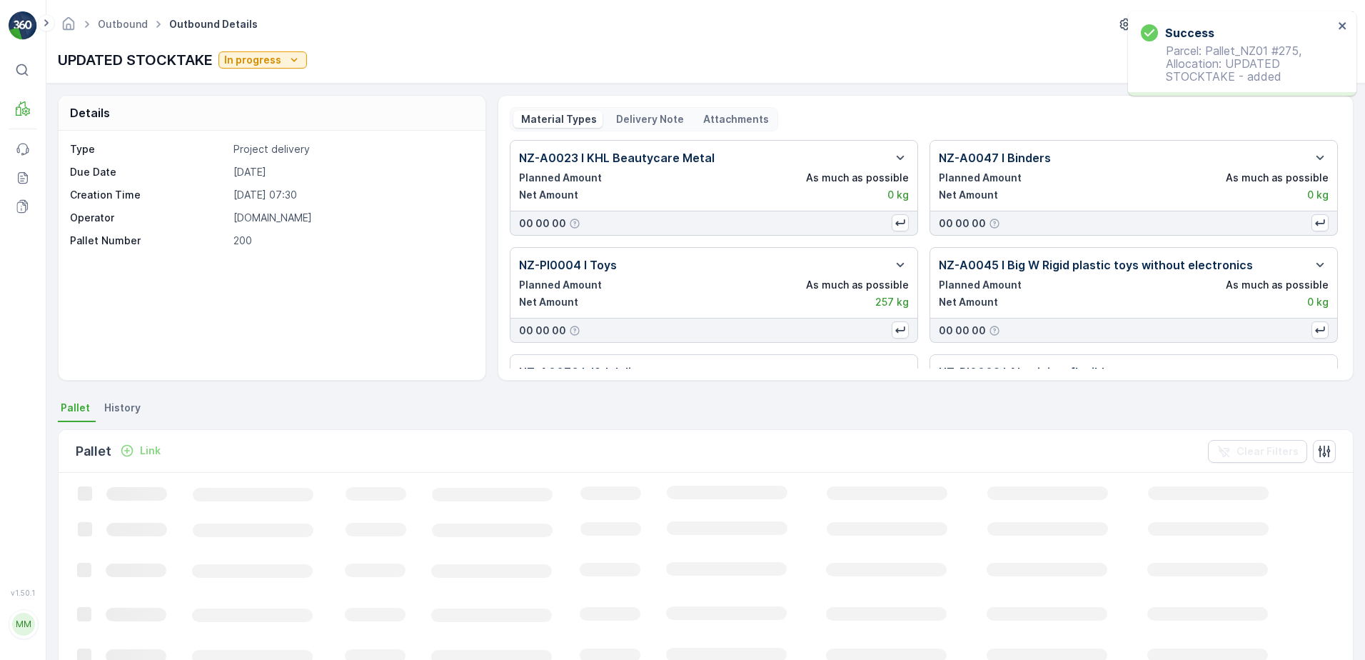
click at [150, 449] on p "Link" at bounding box center [150, 450] width 21 height 14
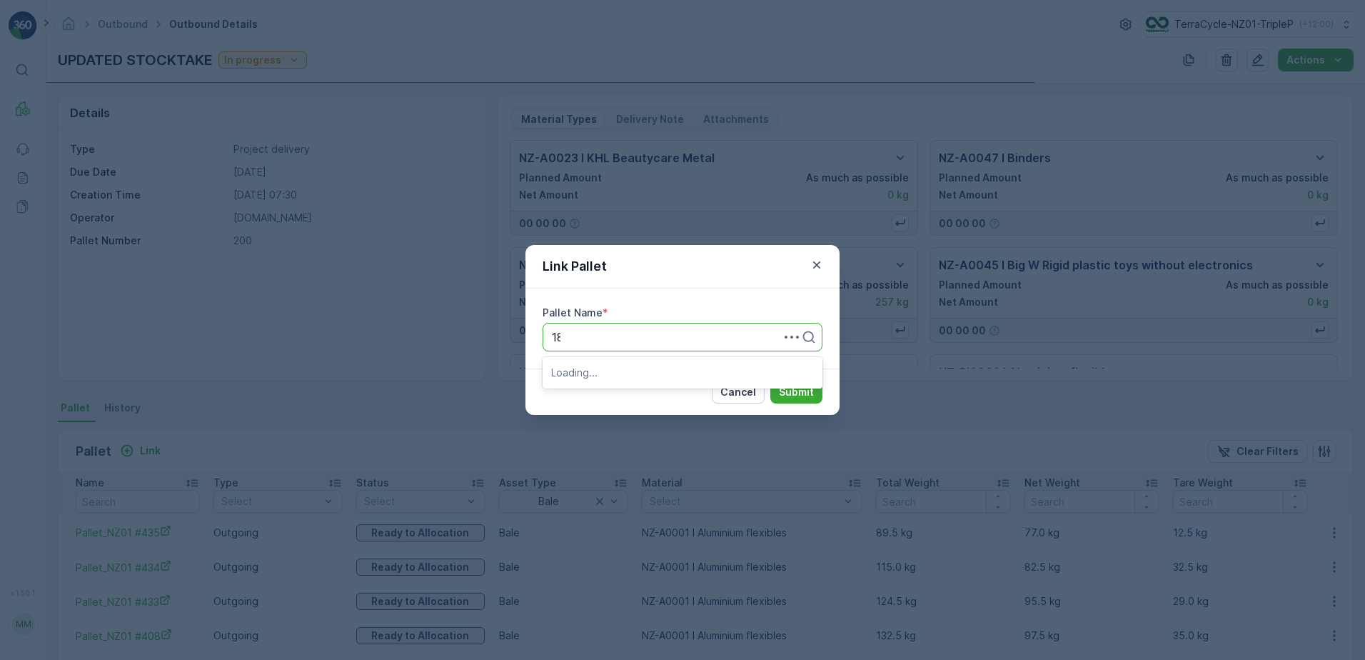
type input "187"
click at [678, 401] on div "Pallet_NZ01 #187" at bounding box center [682, 396] width 263 height 13
click at [790, 389] on p "Submit" at bounding box center [796, 392] width 35 height 14
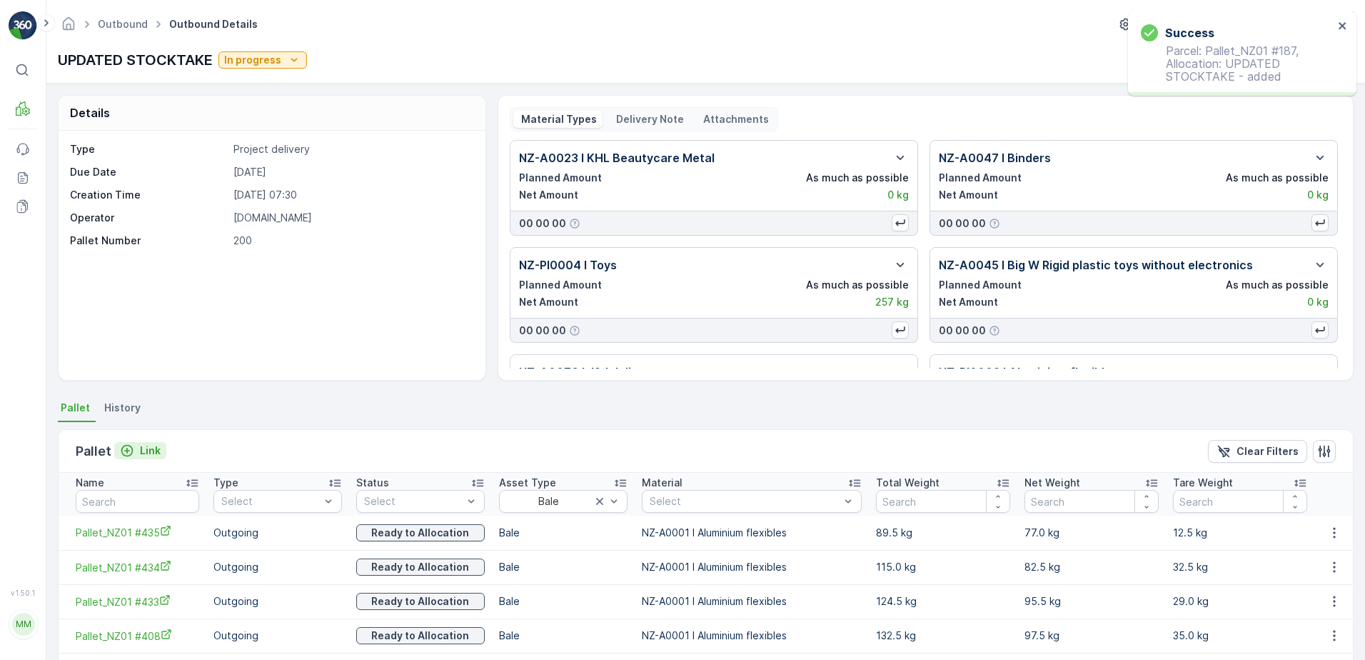
click at [152, 450] on p "Link" at bounding box center [150, 450] width 21 height 14
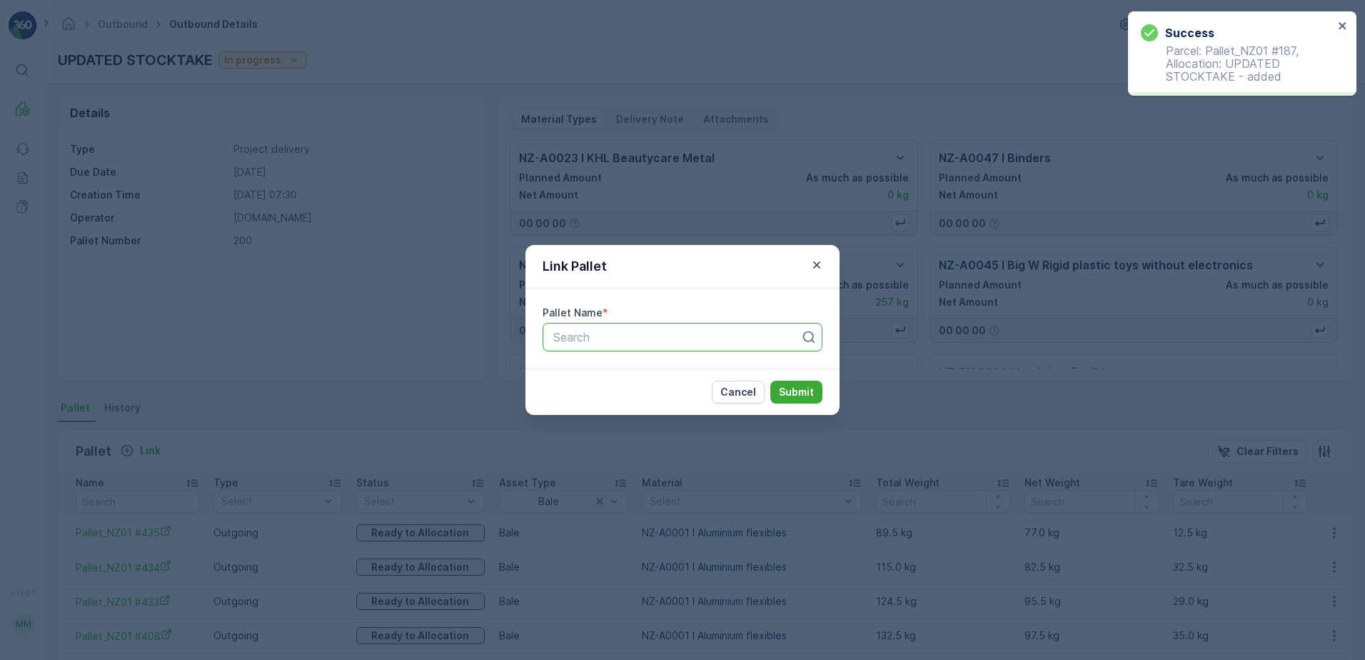
click at [599, 338] on div at bounding box center [677, 337] width 250 height 13
type input "213"
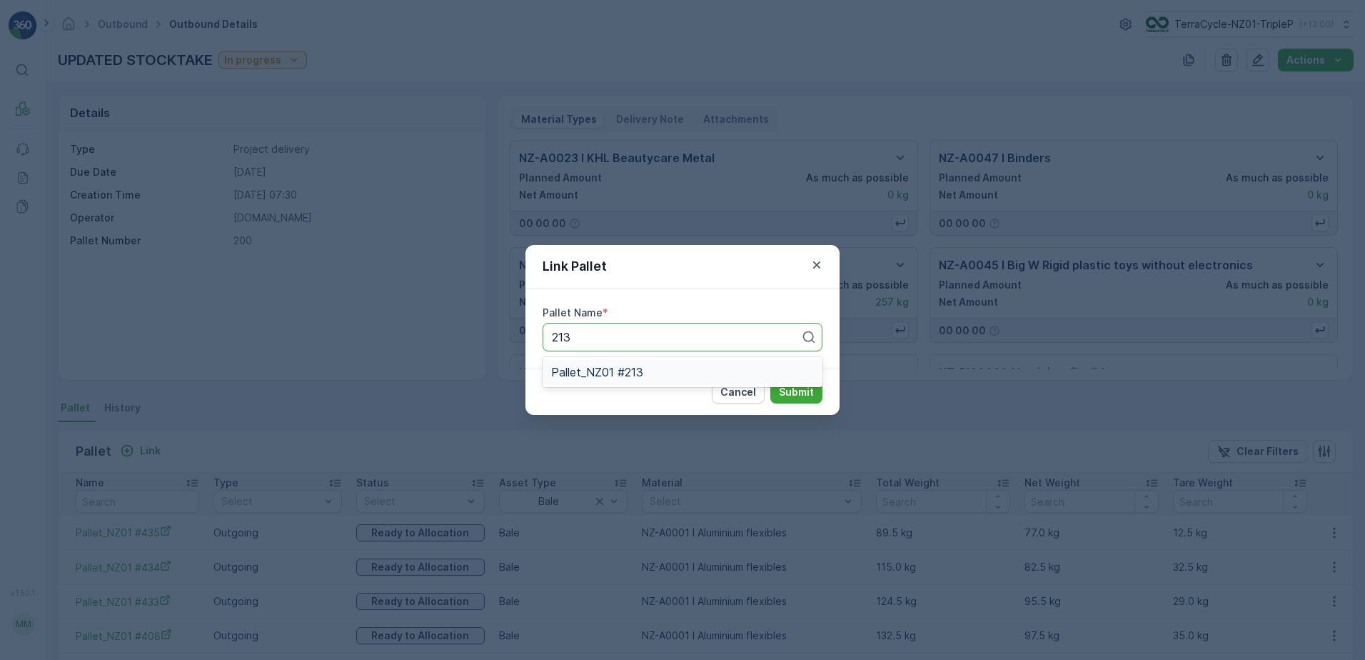
drag, startPoint x: 657, startPoint y: 378, endPoint x: 697, endPoint y: 385, distance: 40.6
click at [661, 380] on div "Pallet_NZ01 #213" at bounding box center [683, 372] width 280 height 24
click at [789, 393] on p "Submit" at bounding box center [796, 392] width 35 height 14
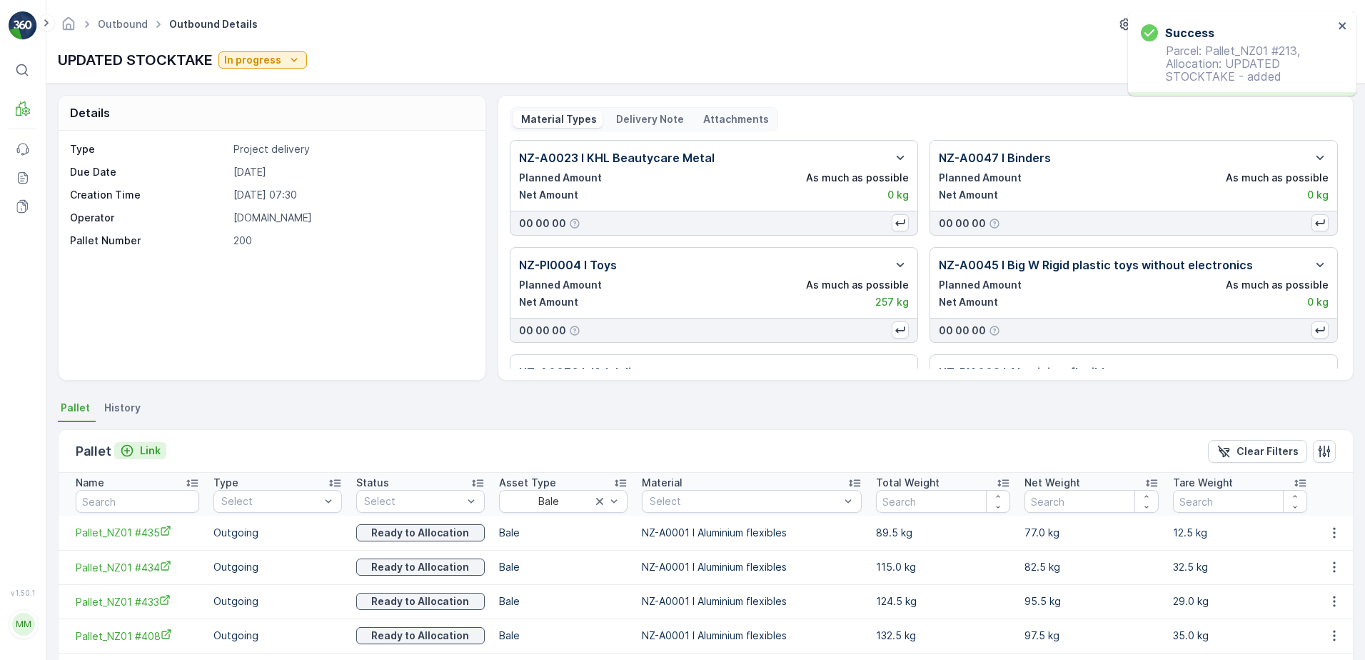
click at [140, 443] on p "Link" at bounding box center [150, 450] width 21 height 14
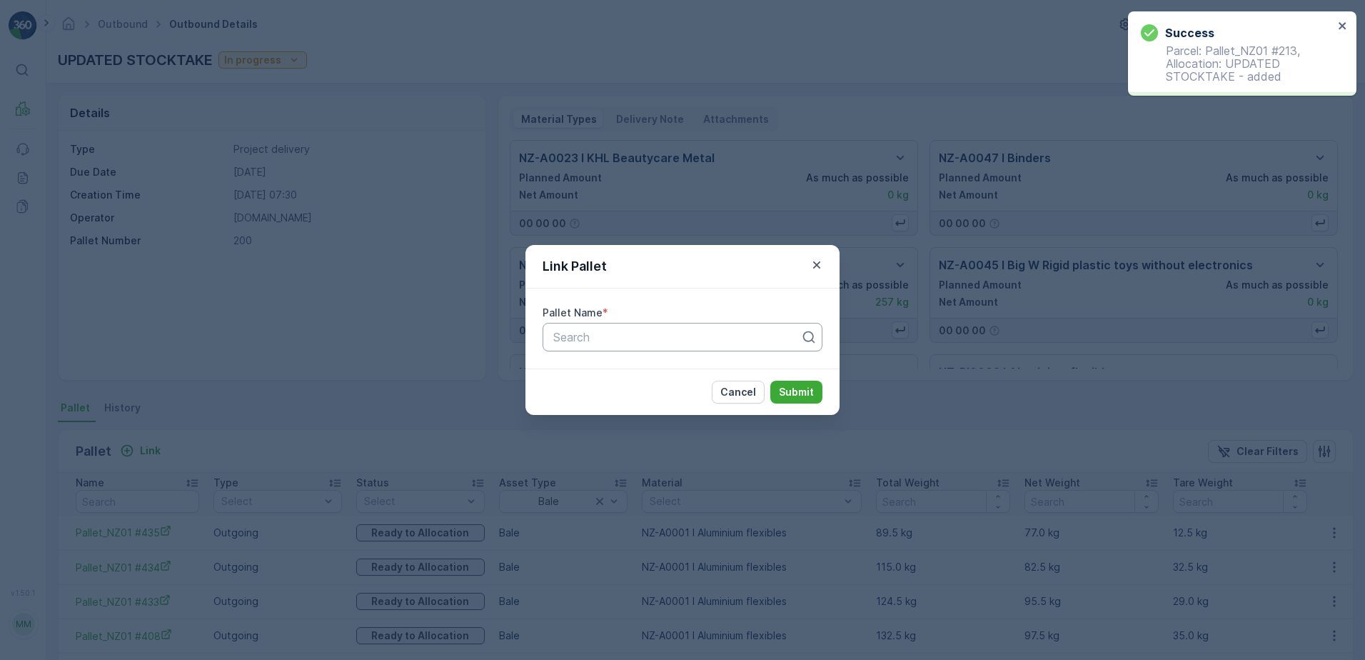
click at [630, 333] on div at bounding box center [677, 337] width 250 height 13
type input "288"
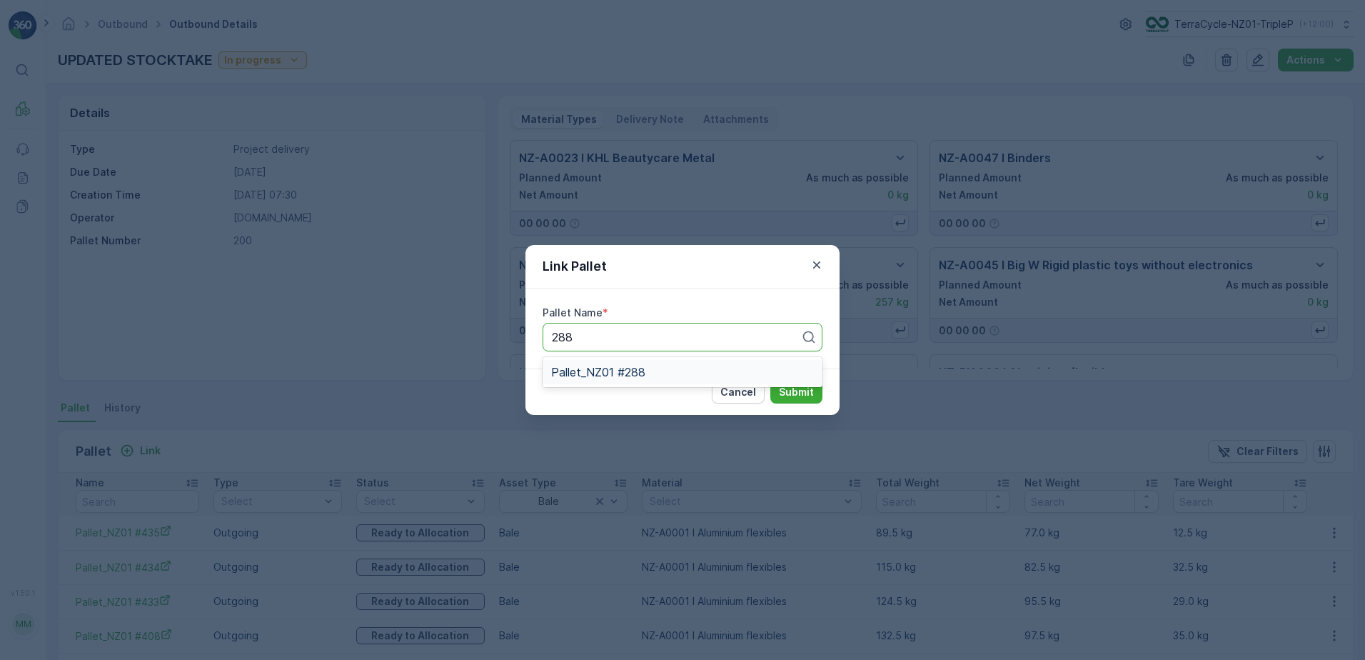
click at [642, 384] on div "Pallet_NZ01 #288" at bounding box center [683, 372] width 280 height 30
click at [658, 374] on div "Pallet_NZ01 #288" at bounding box center [682, 372] width 263 height 13
click at [805, 402] on button "Submit" at bounding box center [796, 392] width 52 height 23
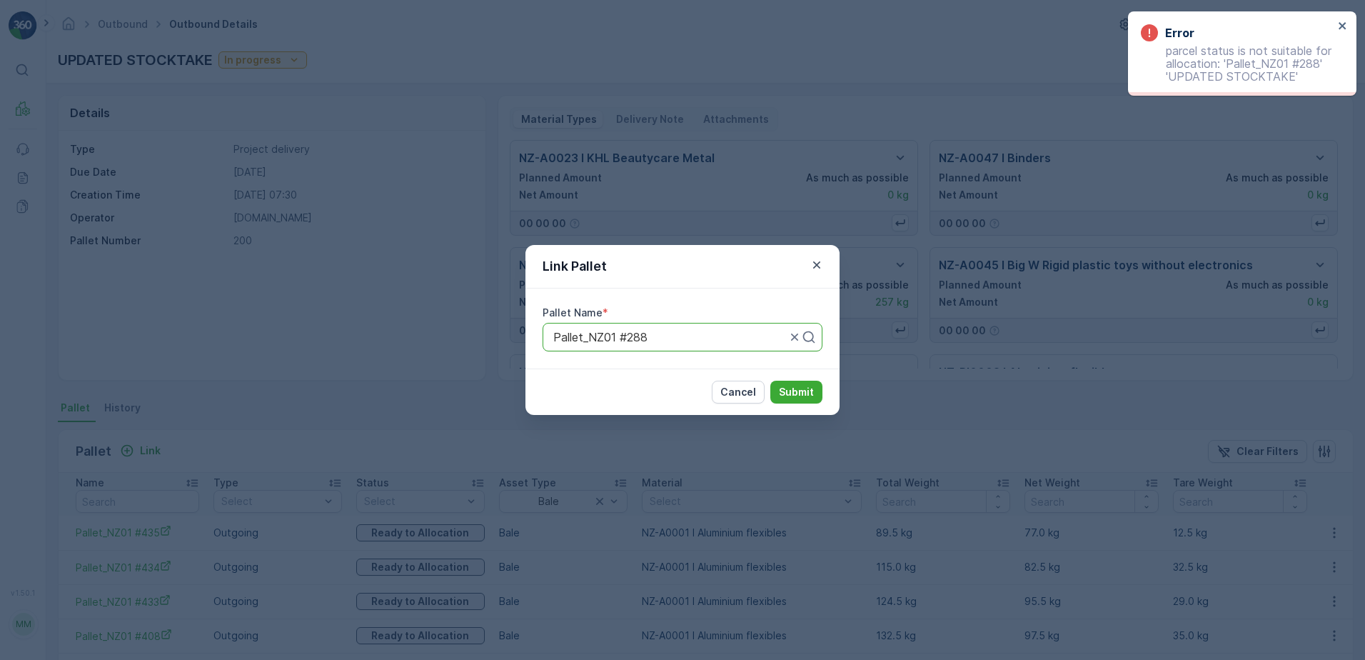
click at [667, 334] on div at bounding box center [670, 337] width 236 height 13
type input "258"
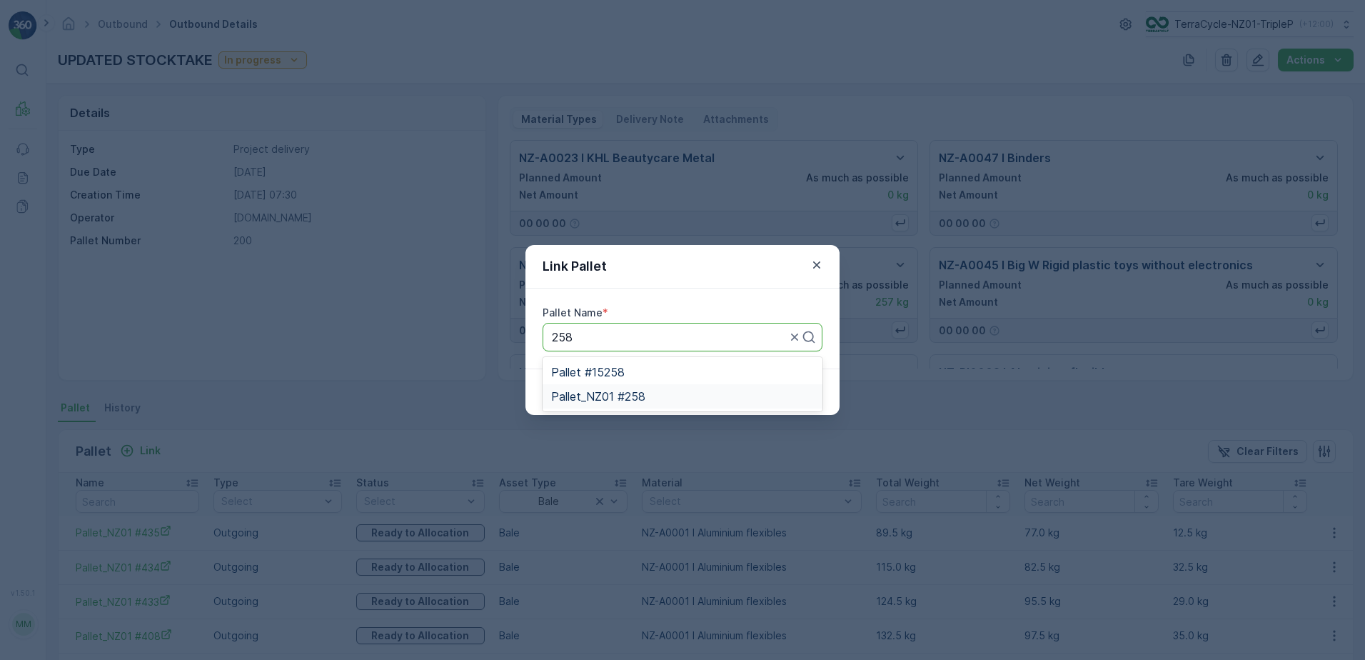
click at [651, 387] on div "Pallet_NZ01 #258" at bounding box center [683, 396] width 280 height 24
click at [812, 391] on p "Submit" at bounding box center [796, 392] width 35 height 14
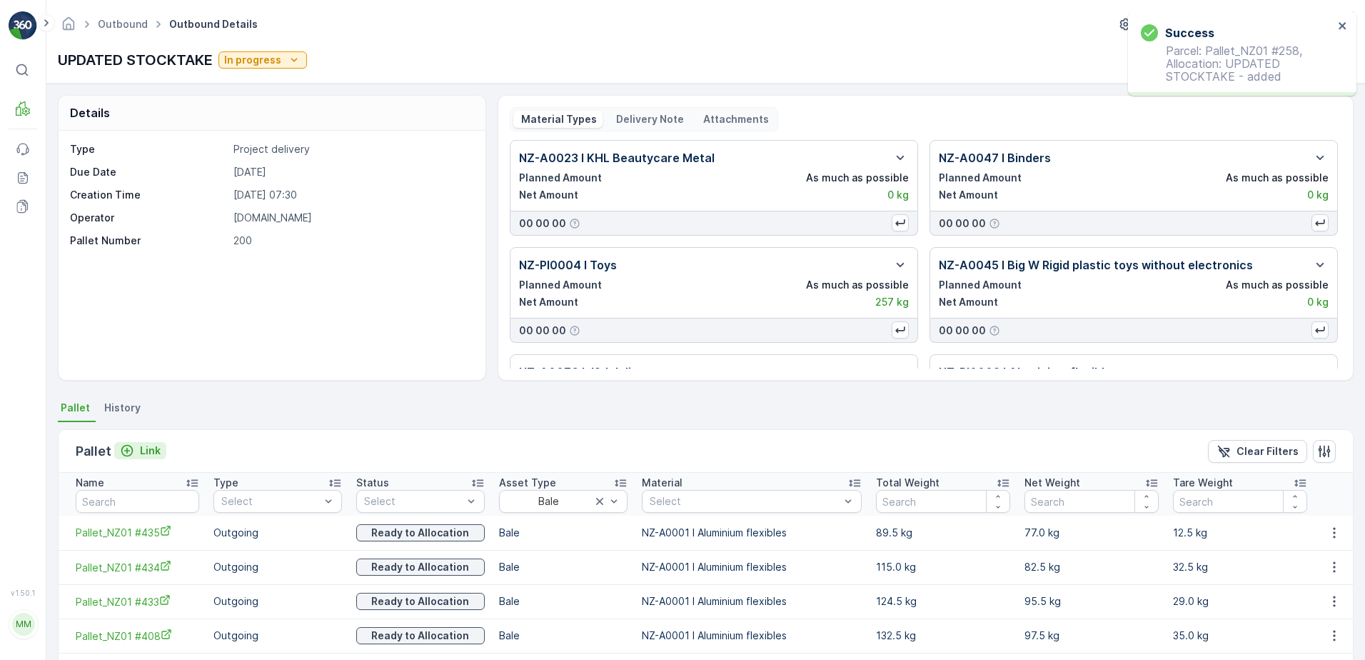
click at [143, 442] on button "Link" at bounding box center [140, 450] width 52 height 17
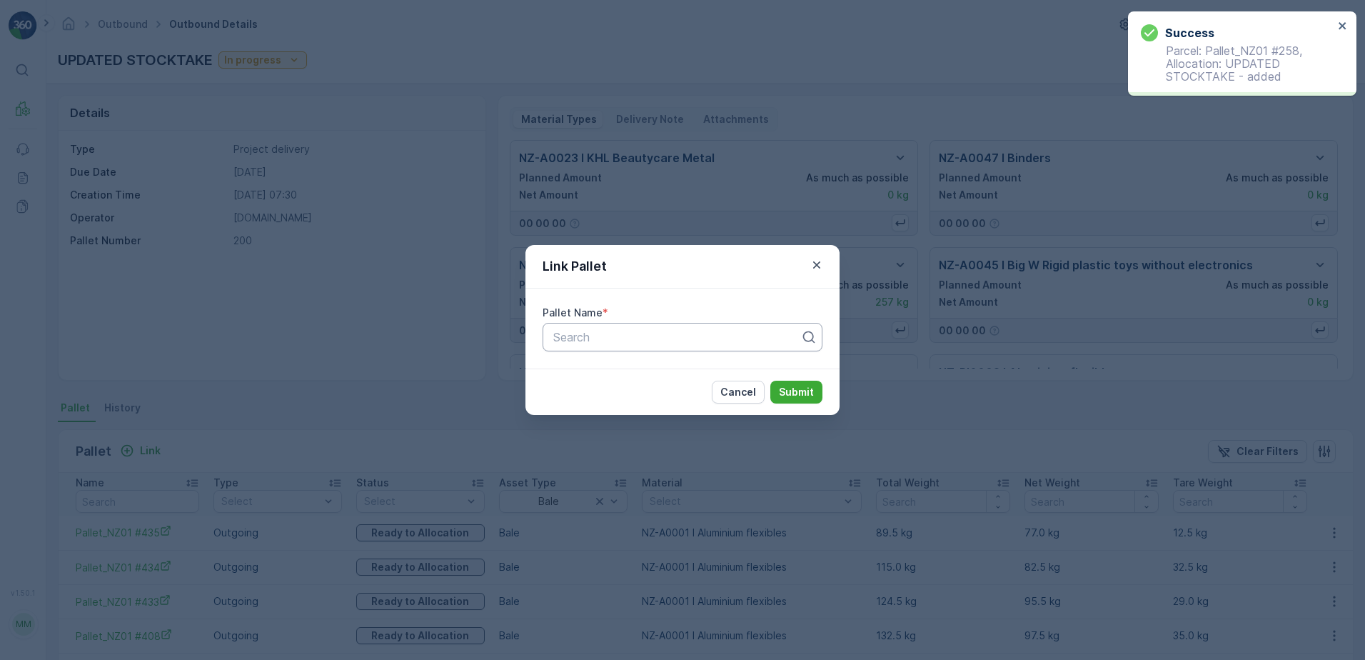
click at [590, 332] on div at bounding box center [677, 337] width 250 height 13
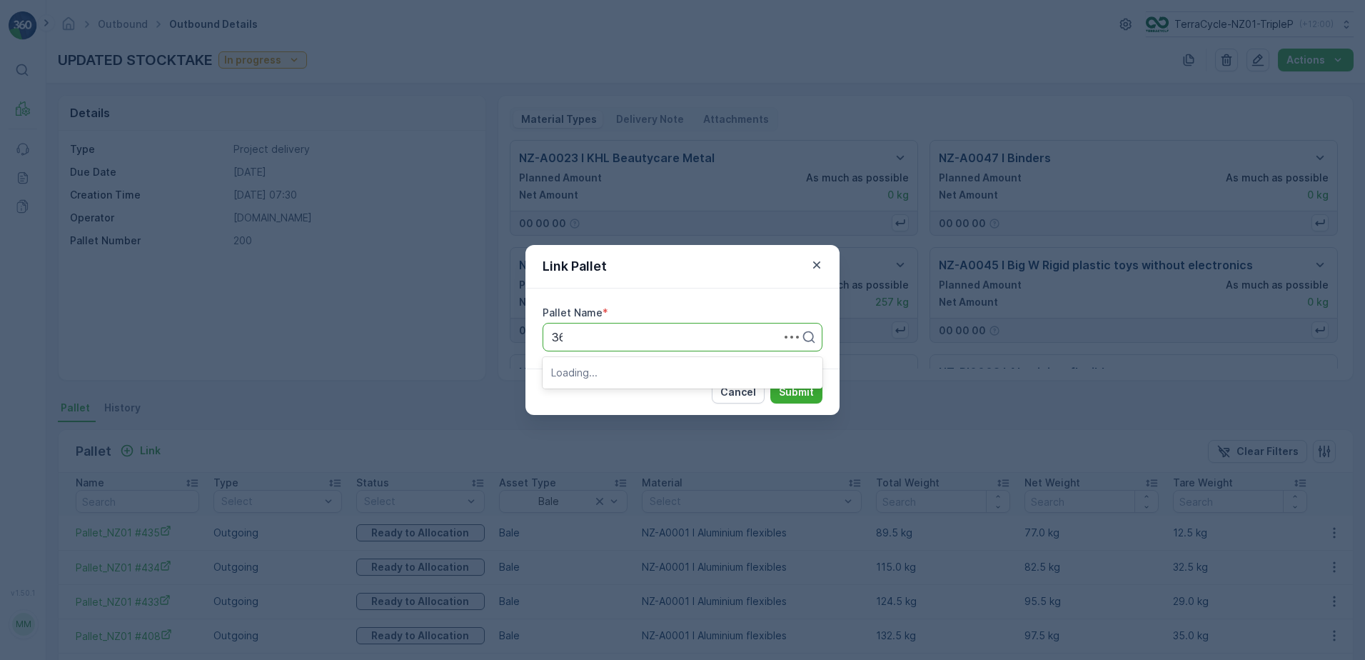
type input "366"
click at [639, 386] on div "Pallet_NZ01 #366" at bounding box center [683, 372] width 280 height 30
click at [654, 374] on div "Pallet_NZ01 #366" at bounding box center [682, 372] width 263 height 13
click at [781, 388] on p "Submit" at bounding box center [796, 392] width 35 height 14
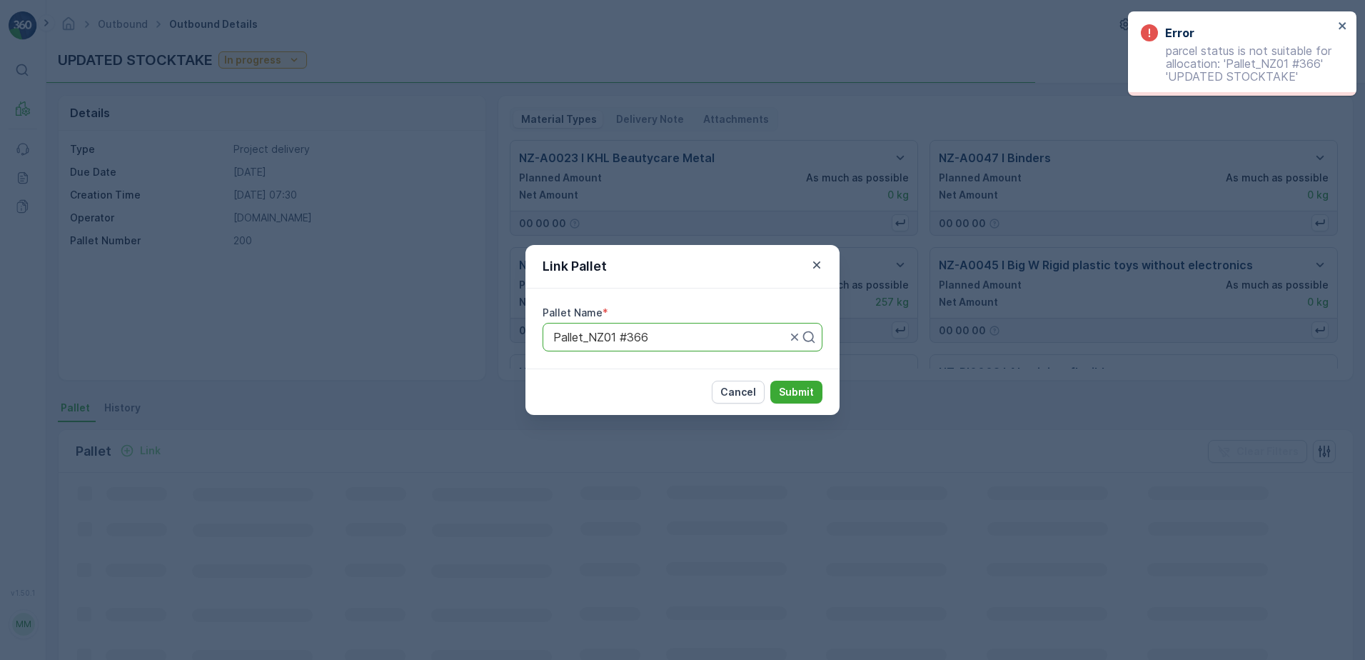
click at [723, 337] on div at bounding box center [670, 337] width 236 height 13
type input "367"
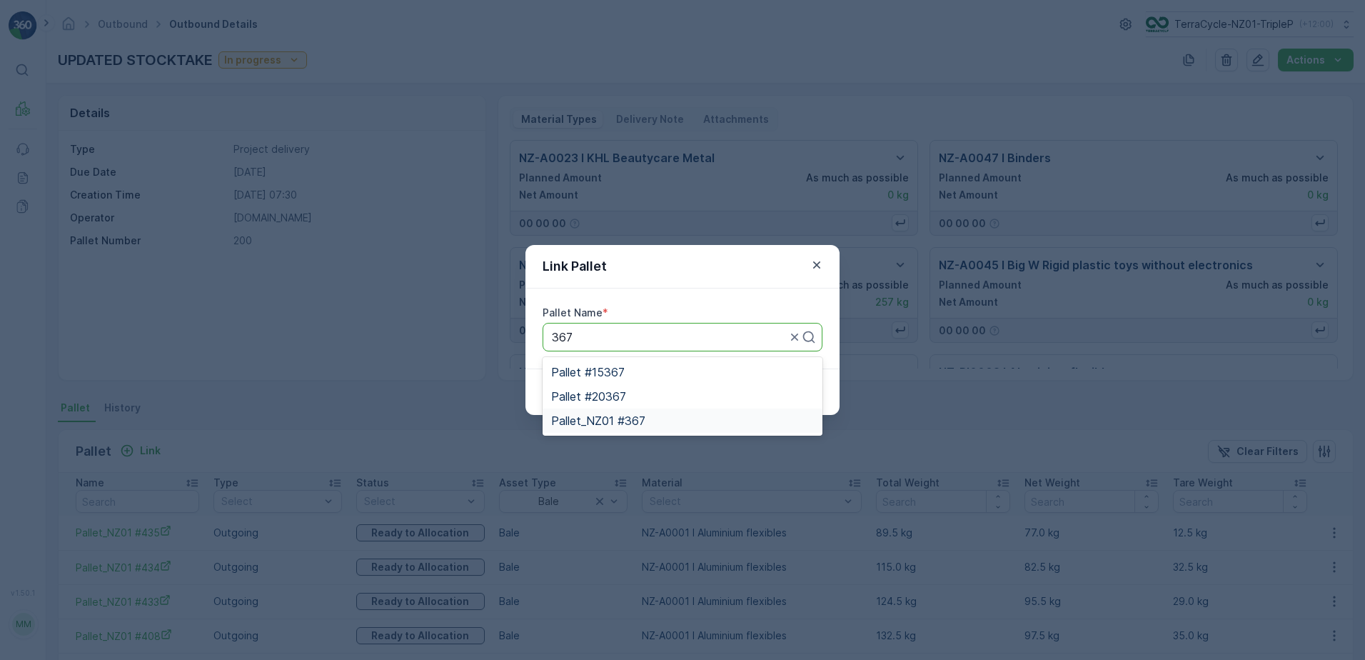
click at [684, 426] on div "Pallet_NZ01 #367" at bounding box center [682, 420] width 263 height 13
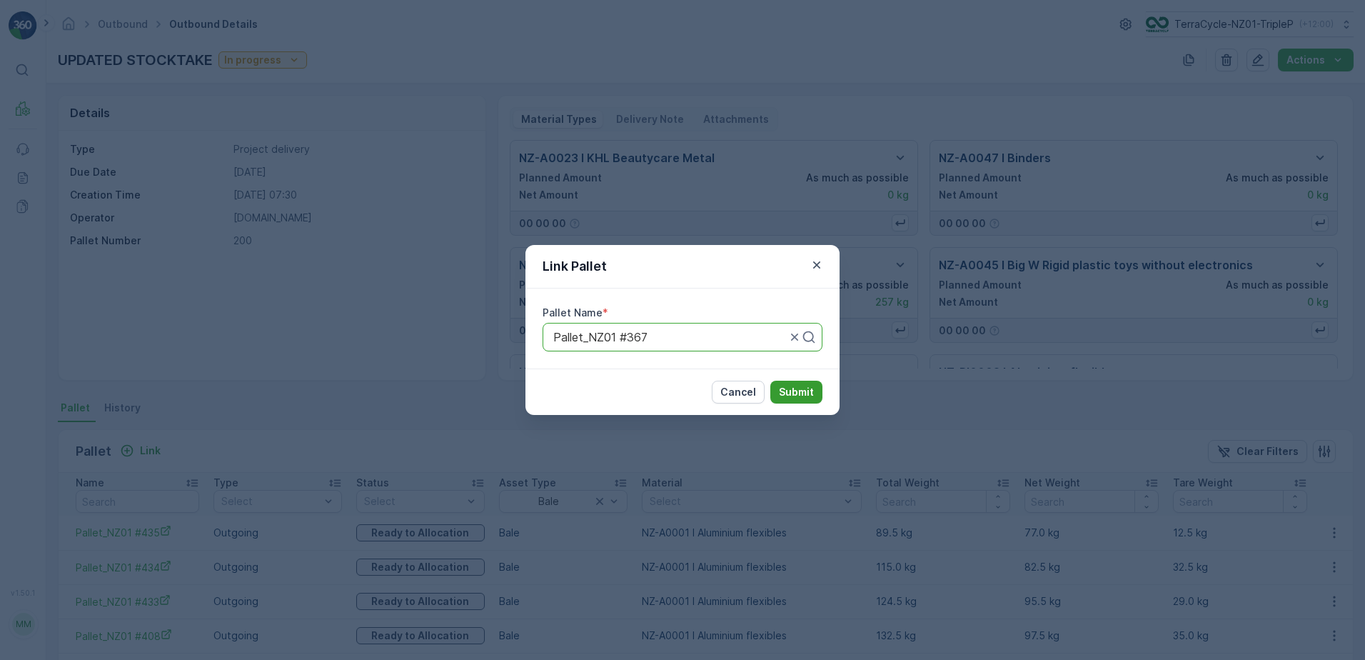
click at [820, 393] on button "Submit" at bounding box center [796, 392] width 52 height 23
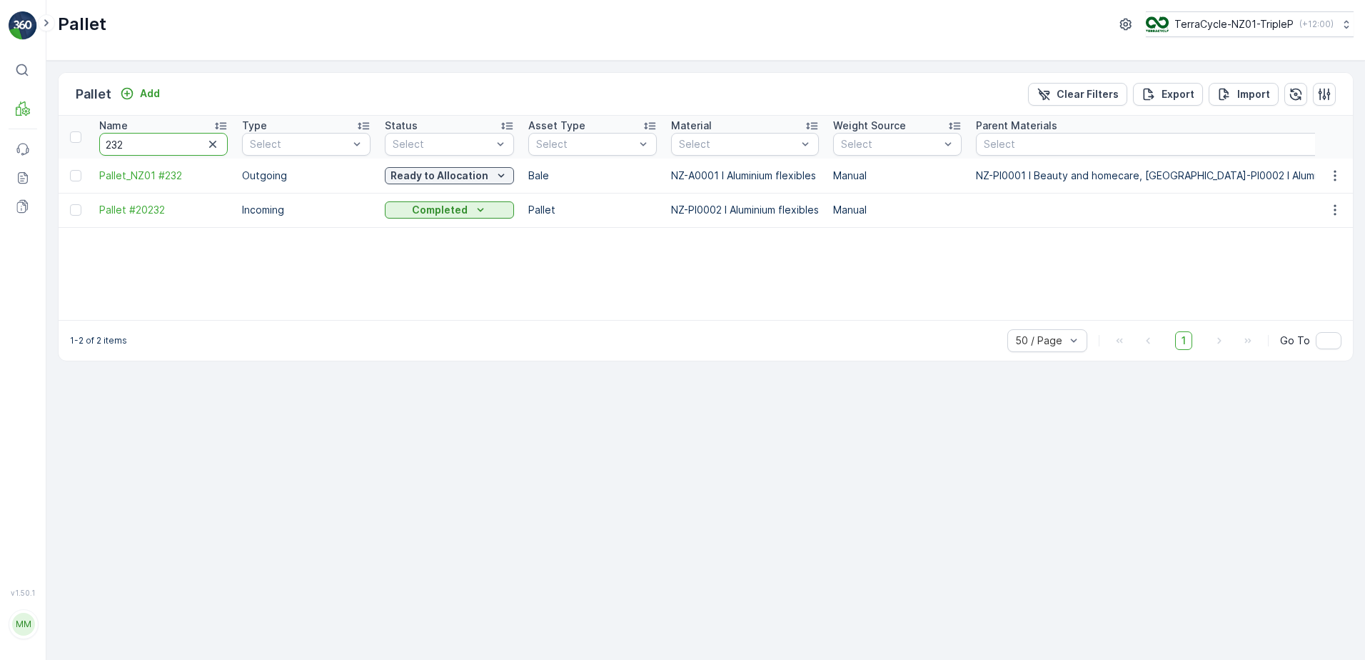
click at [168, 137] on input "232" at bounding box center [163, 144] width 129 height 23
type input "164"
click at [409, 172] on p "In stock-Outgoing" at bounding box center [438, 176] width 91 height 14
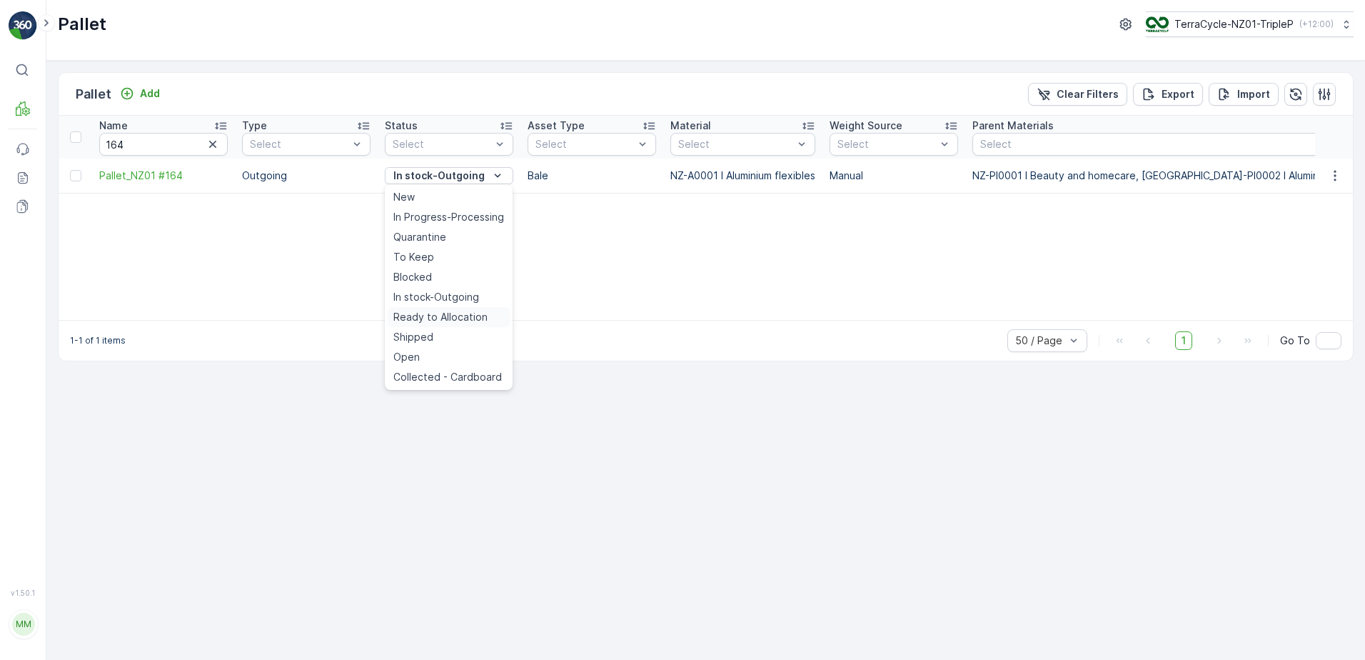
click at [413, 314] on span "Ready to Allocation" at bounding box center [440, 317] width 94 height 14
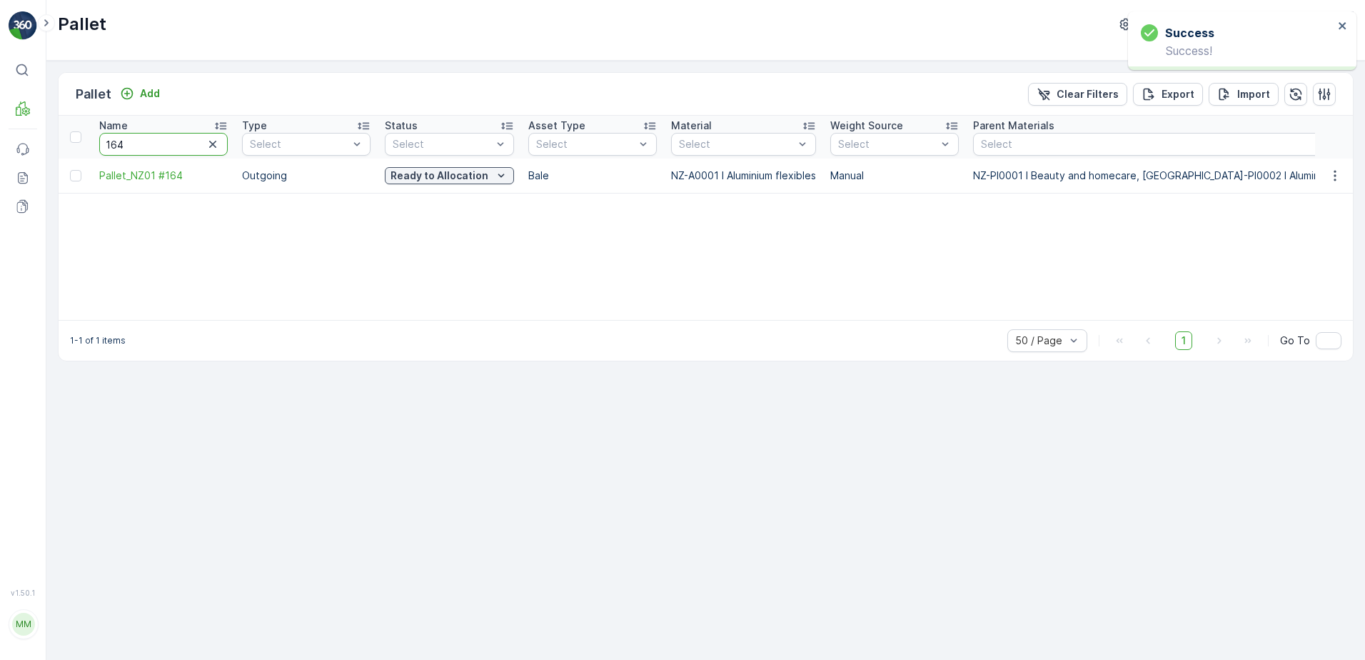
click at [200, 144] on input "164" at bounding box center [163, 144] width 129 height 23
type input "1"
type input "366"
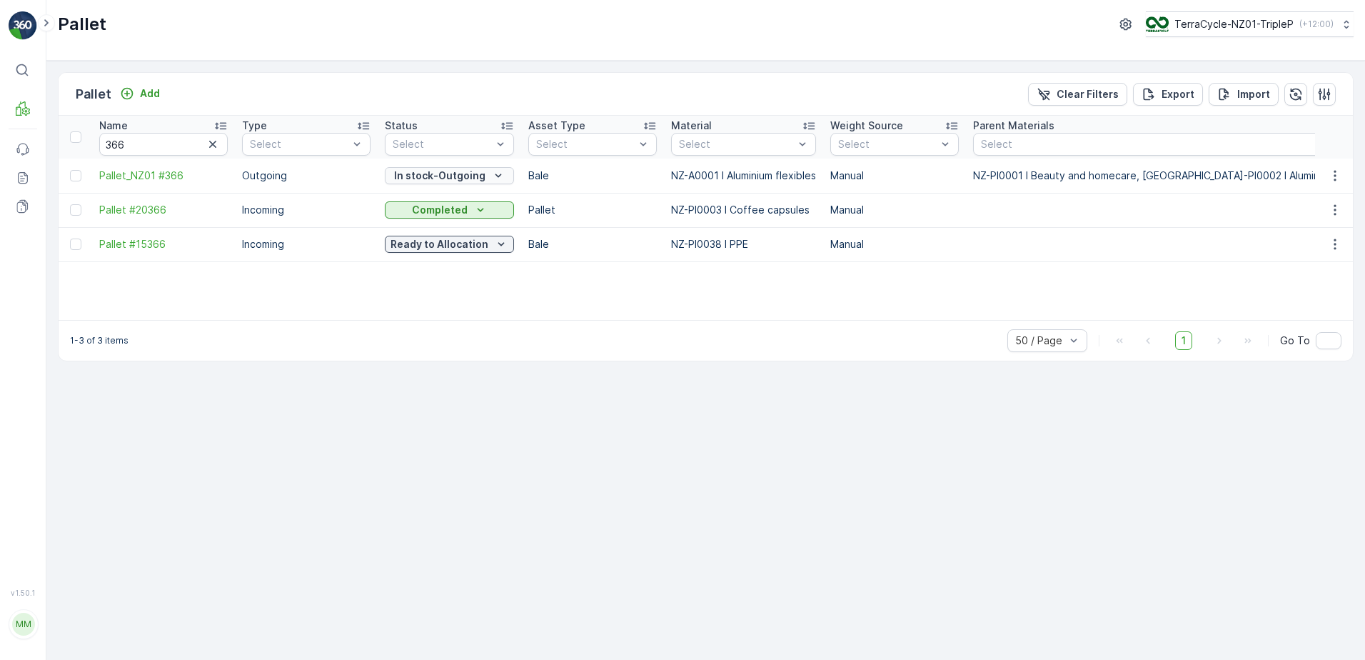
click at [406, 182] on p "In stock-Outgoing" at bounding box center [439, 176] width 91 height 14
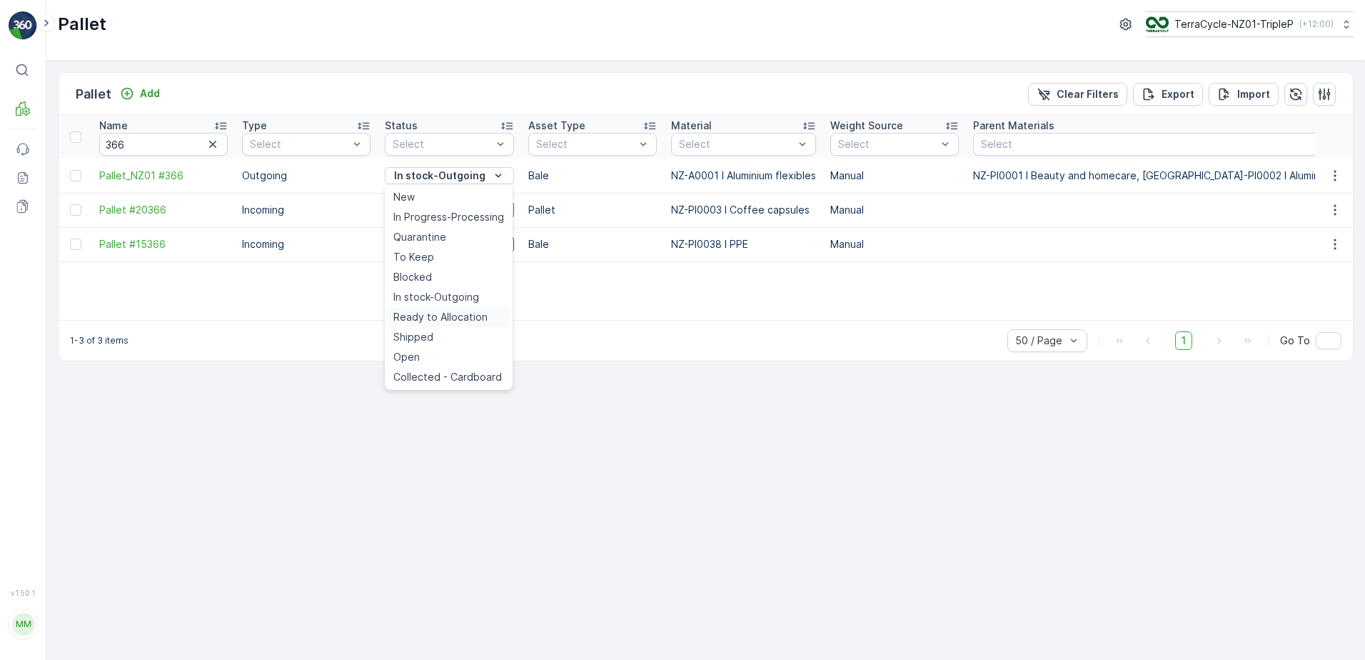
click at [427, 311] on span "Ready to Allocation" at bounding box center [440, 317] width 94 height 14
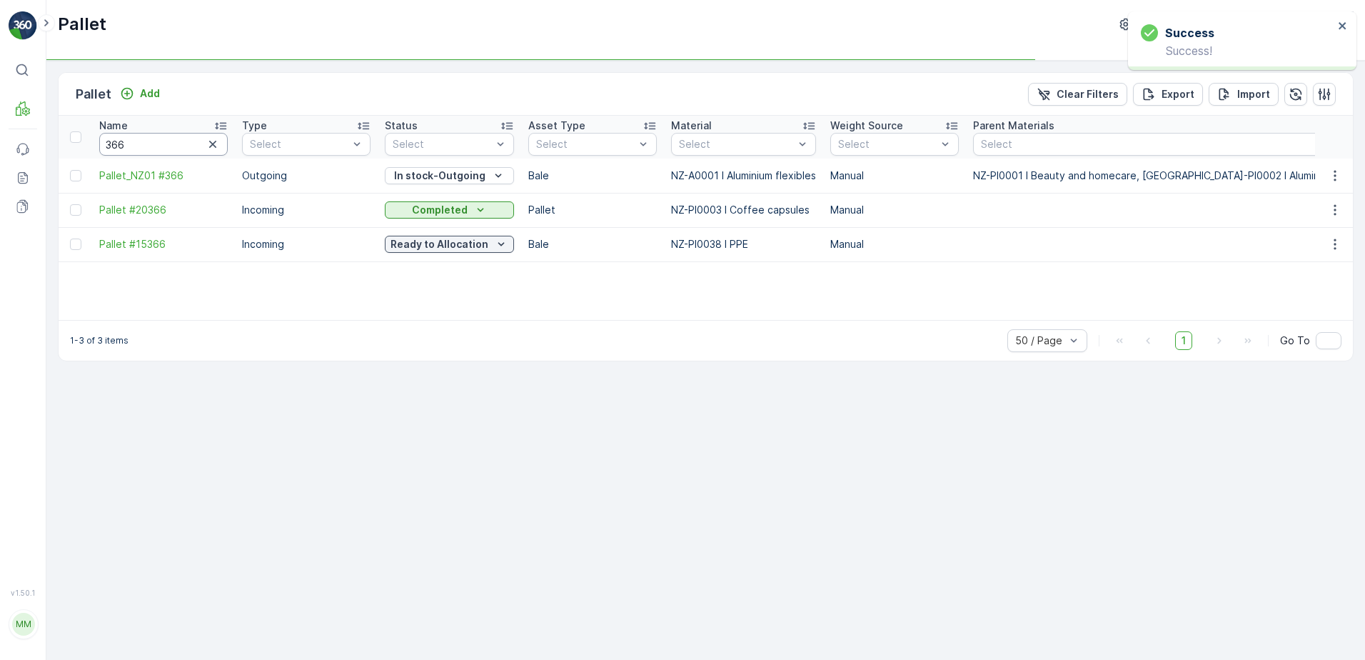
click at [184, 141] on input "366" at bounding box center [163, 144] width 129 height 23
drag, startPoint x: 176, startPoint y: 134, endPoint x: 147, endPoint y: 150, distance: 33.6
click at [147, 150] on input "366" at bounding box center [163, 144] width 129 height 23
type input "367"
click at [161, 141] on input "367" at bounding box center [163, 144] width 129 height 23
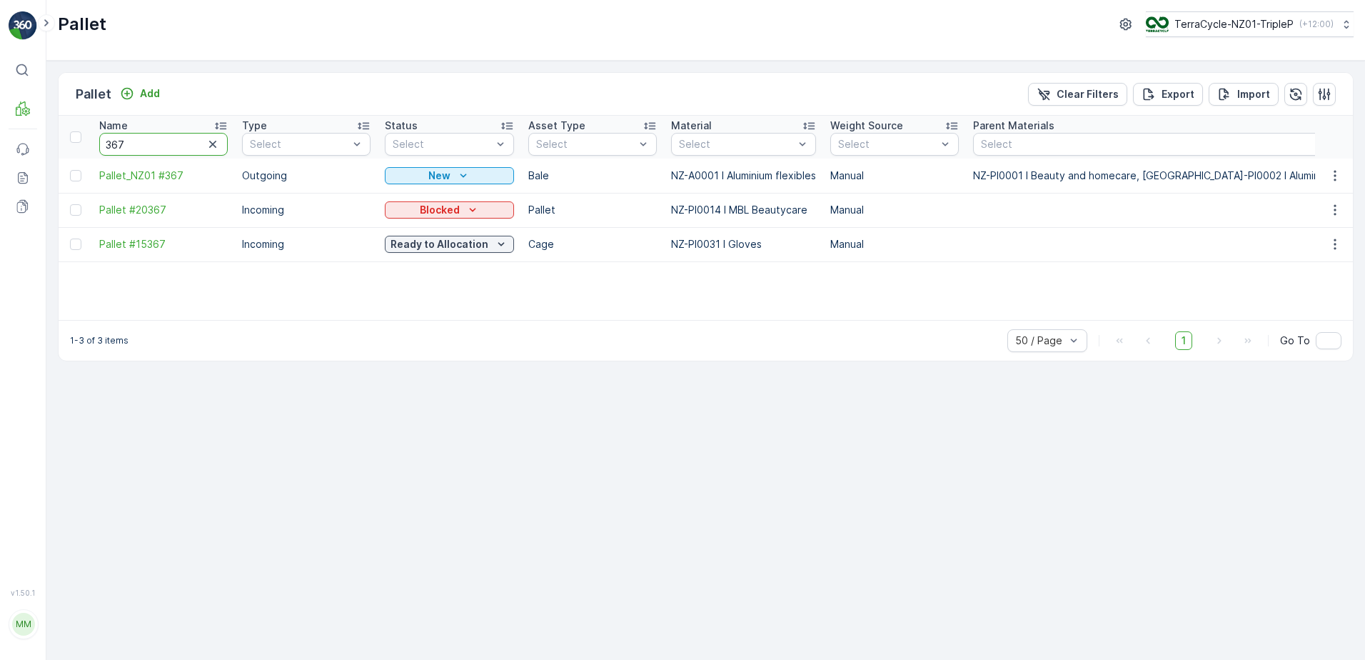
click at [161, 141] on input "367" at bounding box center [163, 144] width 129 height 23
type input "387"
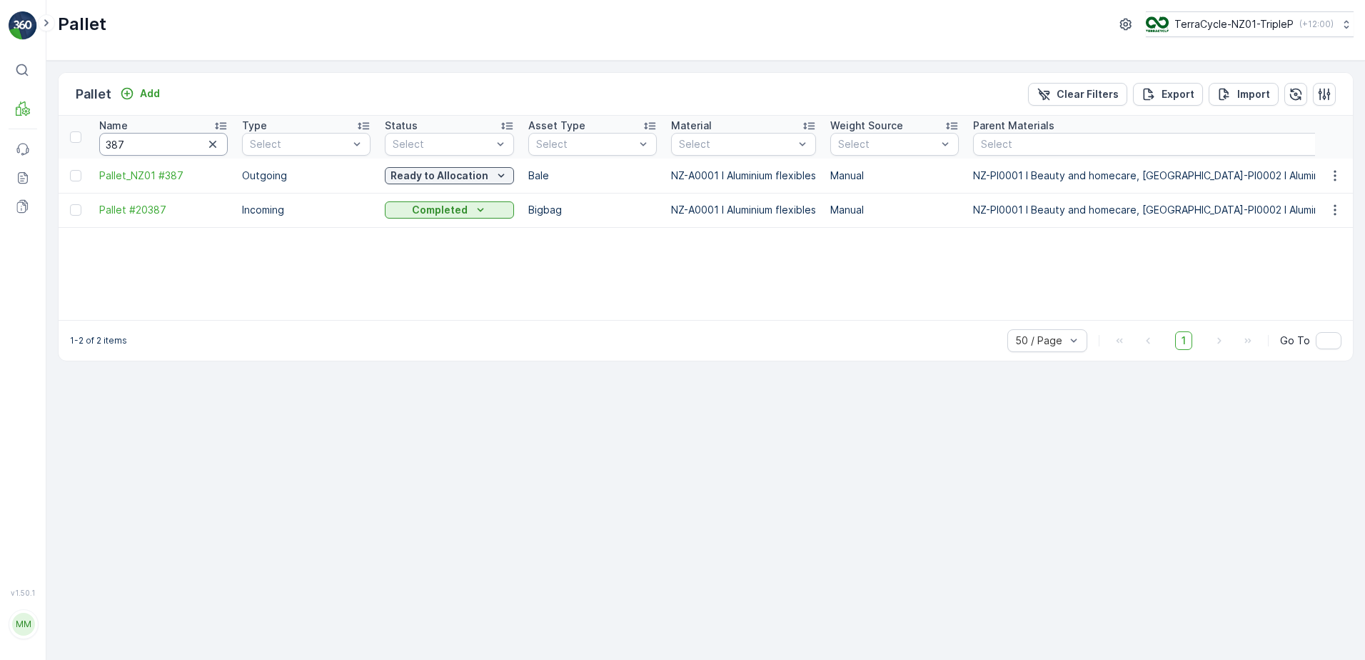
click at [176, 146] on input "387" at bounding box center [163, 144] width 129 height 23
type input "357"
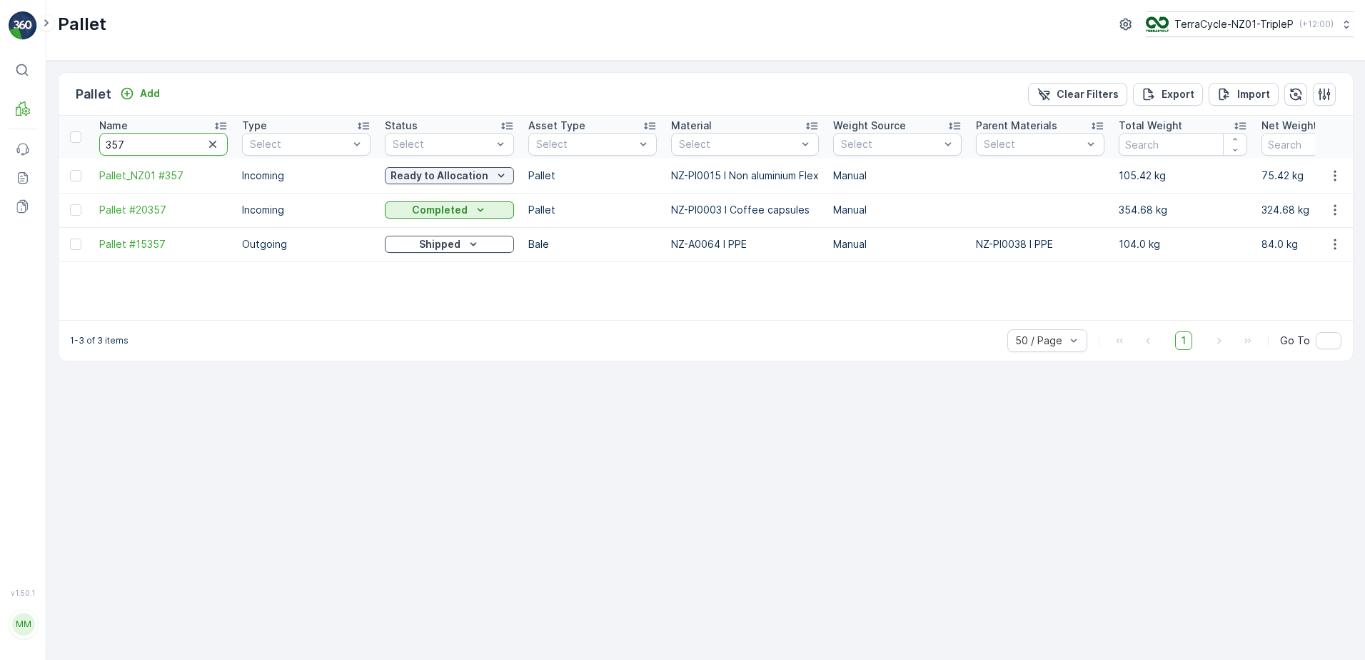
click at [176, 146] on input "357" at bounding box center [163, 144] width 129 height 23
type input "3"
click at [176, 146] on input "3" at bounding box center [163, 144] width 129 height 23
